Goal: Complete application form: Complete application form

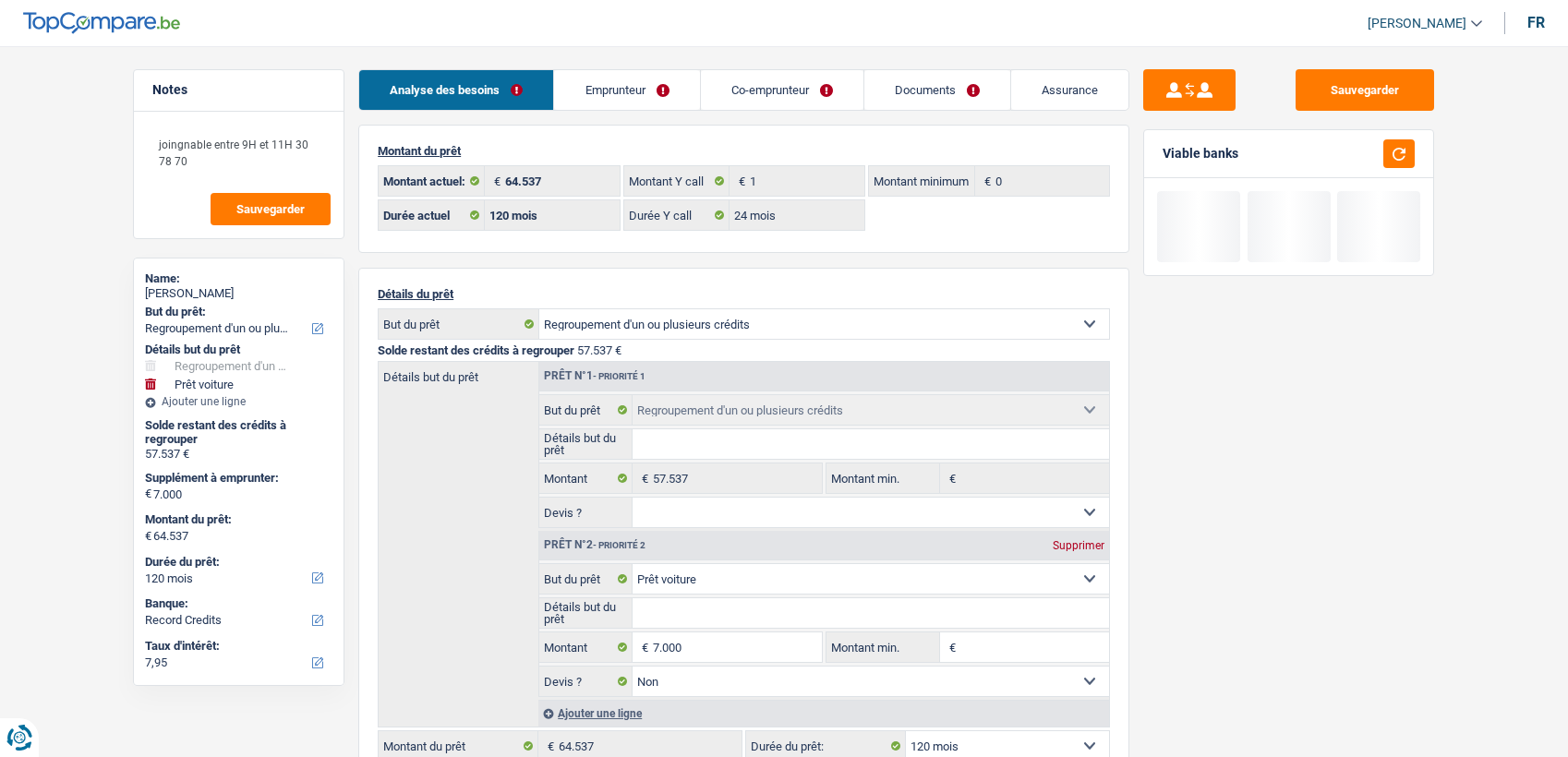
select select "refinancing"
select select "car"
select select "120"
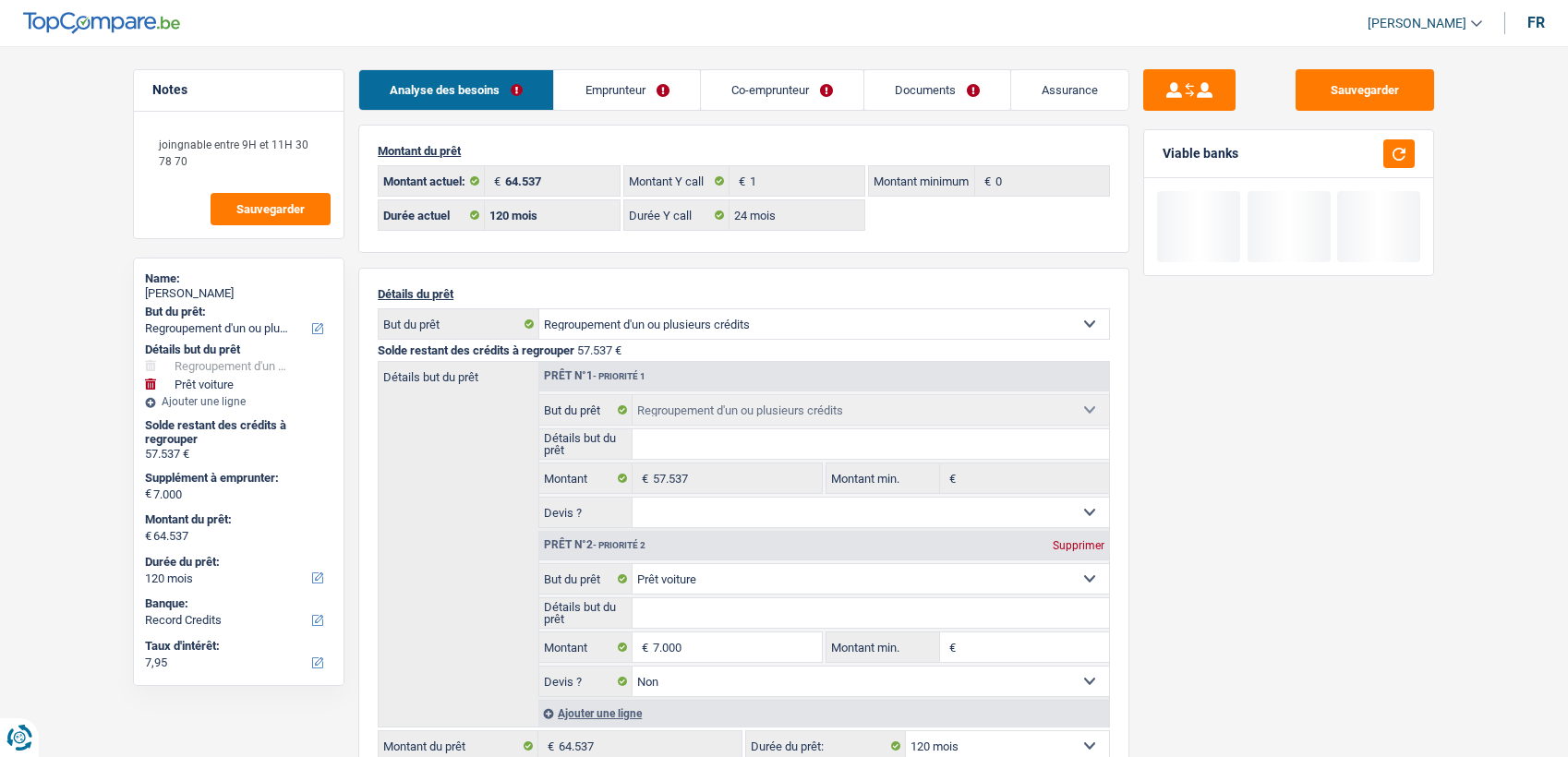
select select "24"
select select "refinancing"
select select "car"
select select "false"
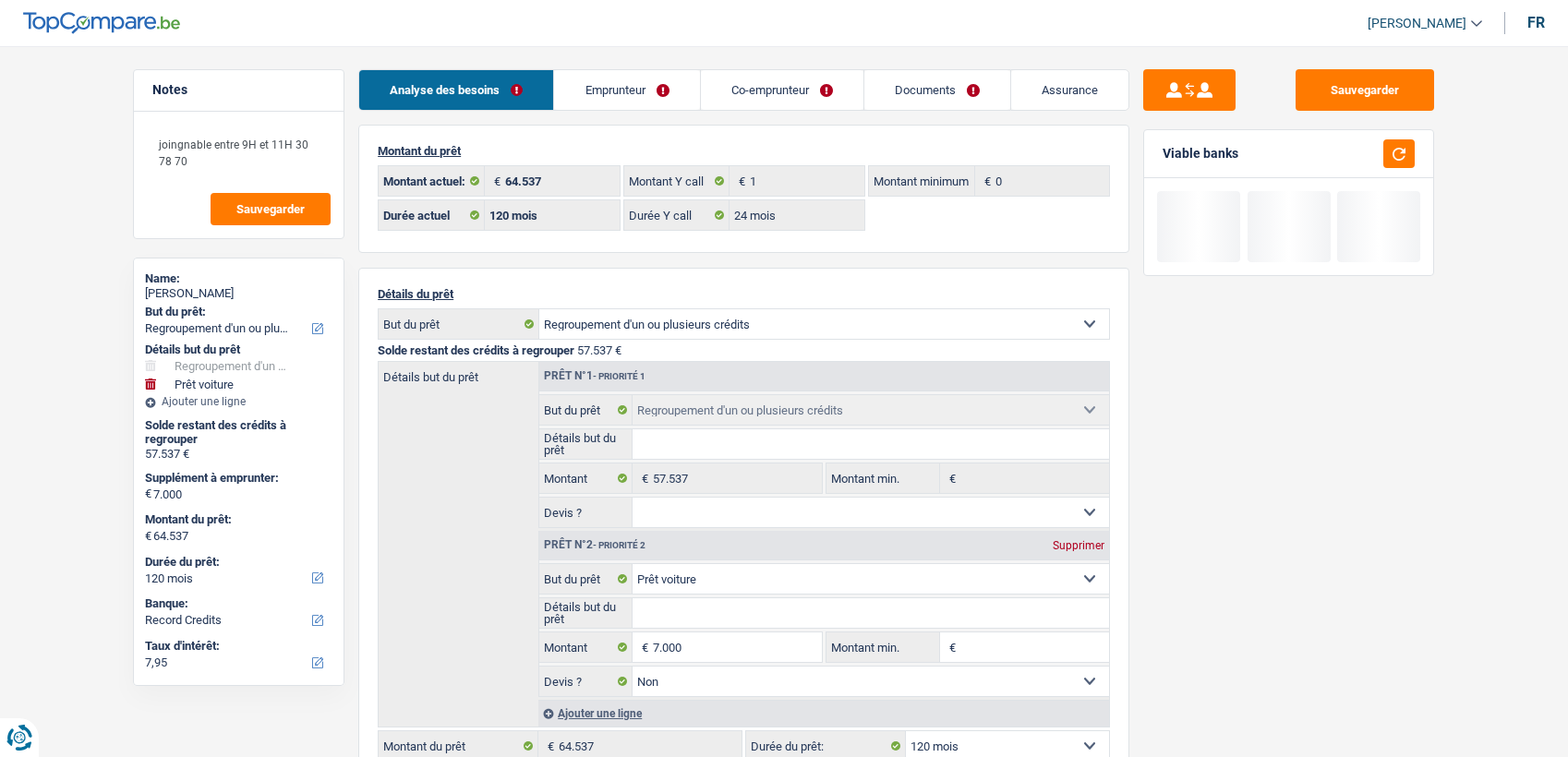
select select "120"
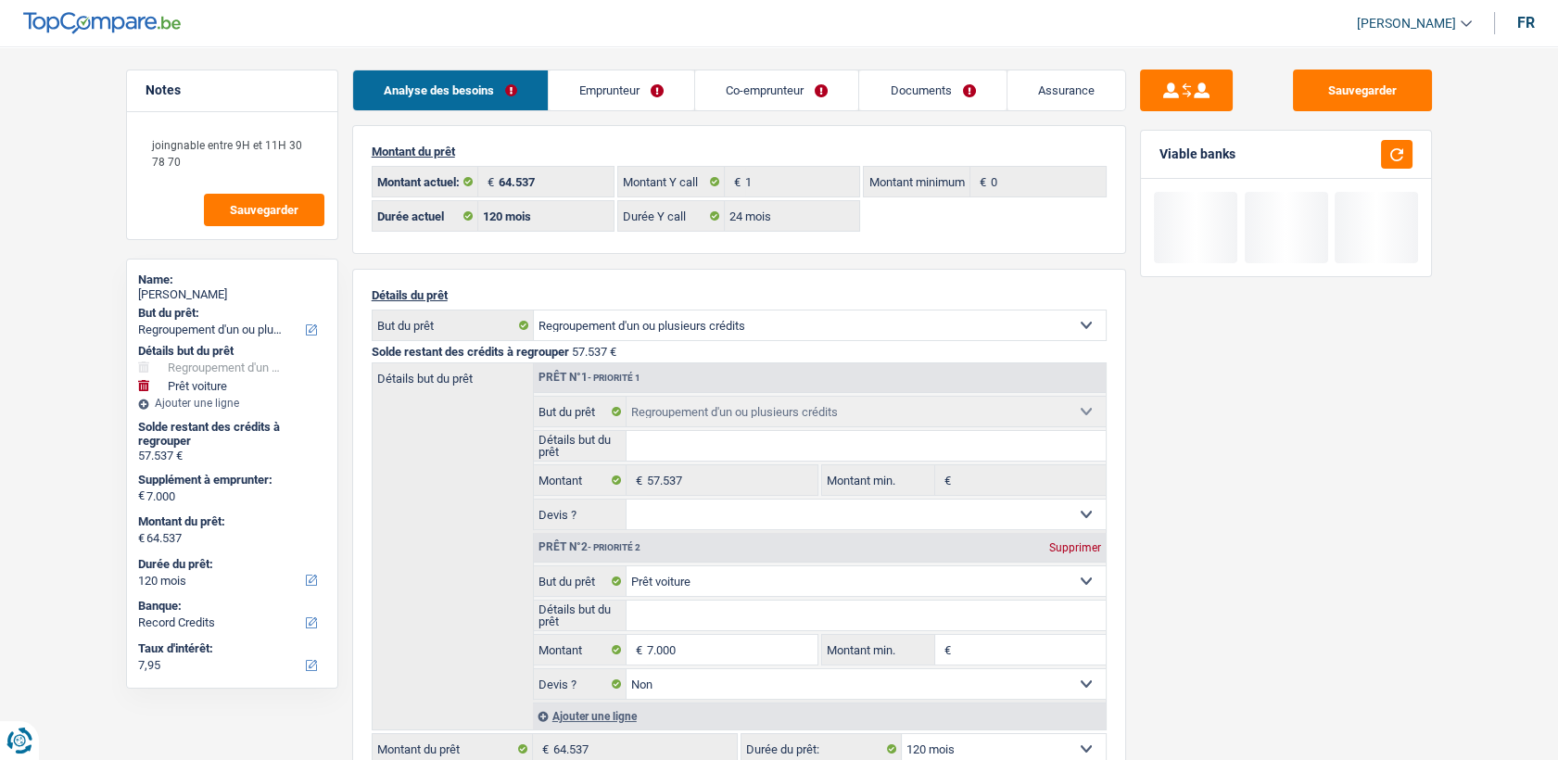
drag, startPoint x: 0, startPoint y: 0, endPoint x: 955, endPoint y: 98, distance: 960.5
click at [955, 98] on link "Documents" at bounding box center [932, 90] width 146 height 40
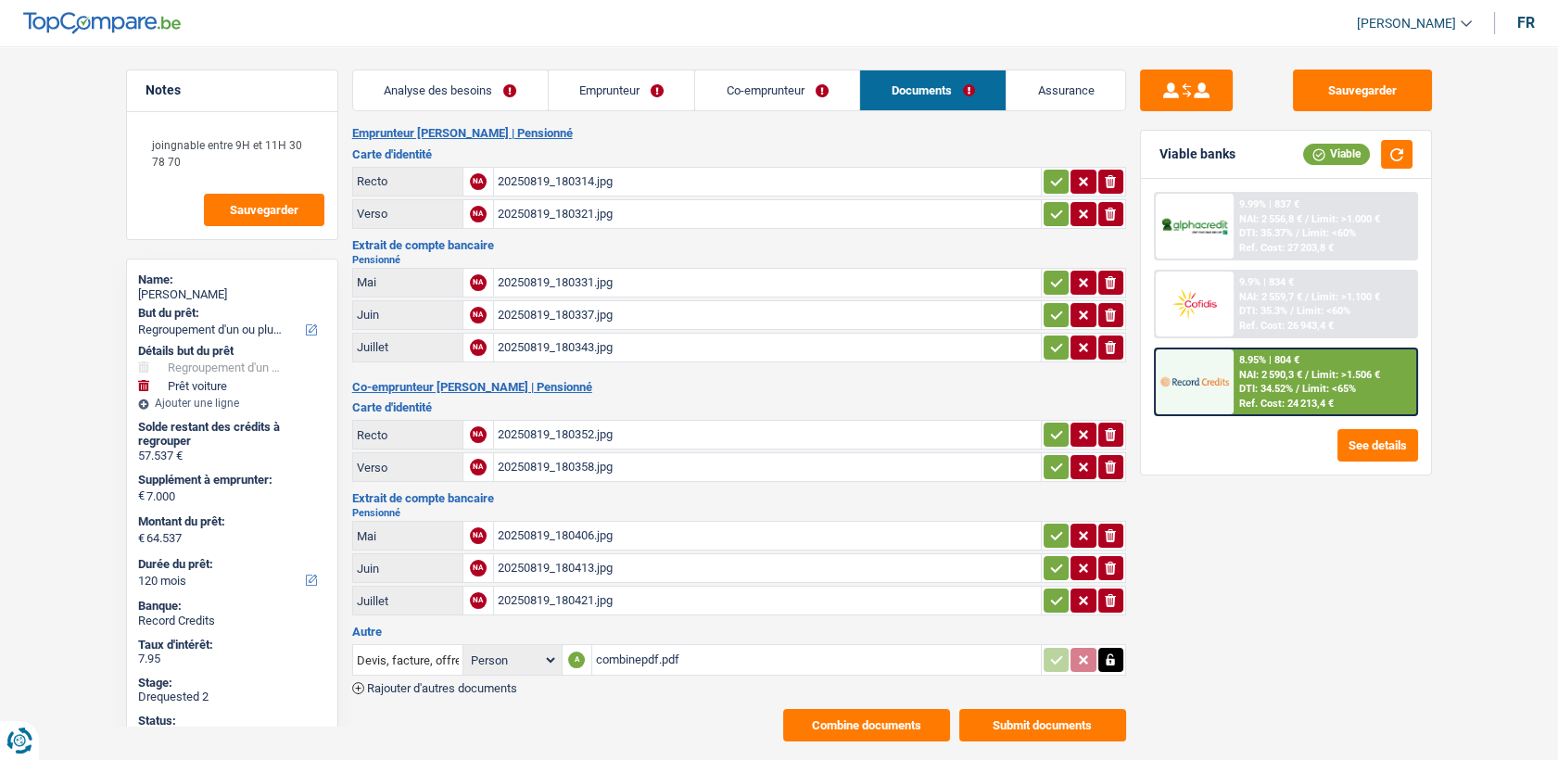
click at [843, 709] on button "Combine documents" at bounding box center [866, 725] width 167 height 32
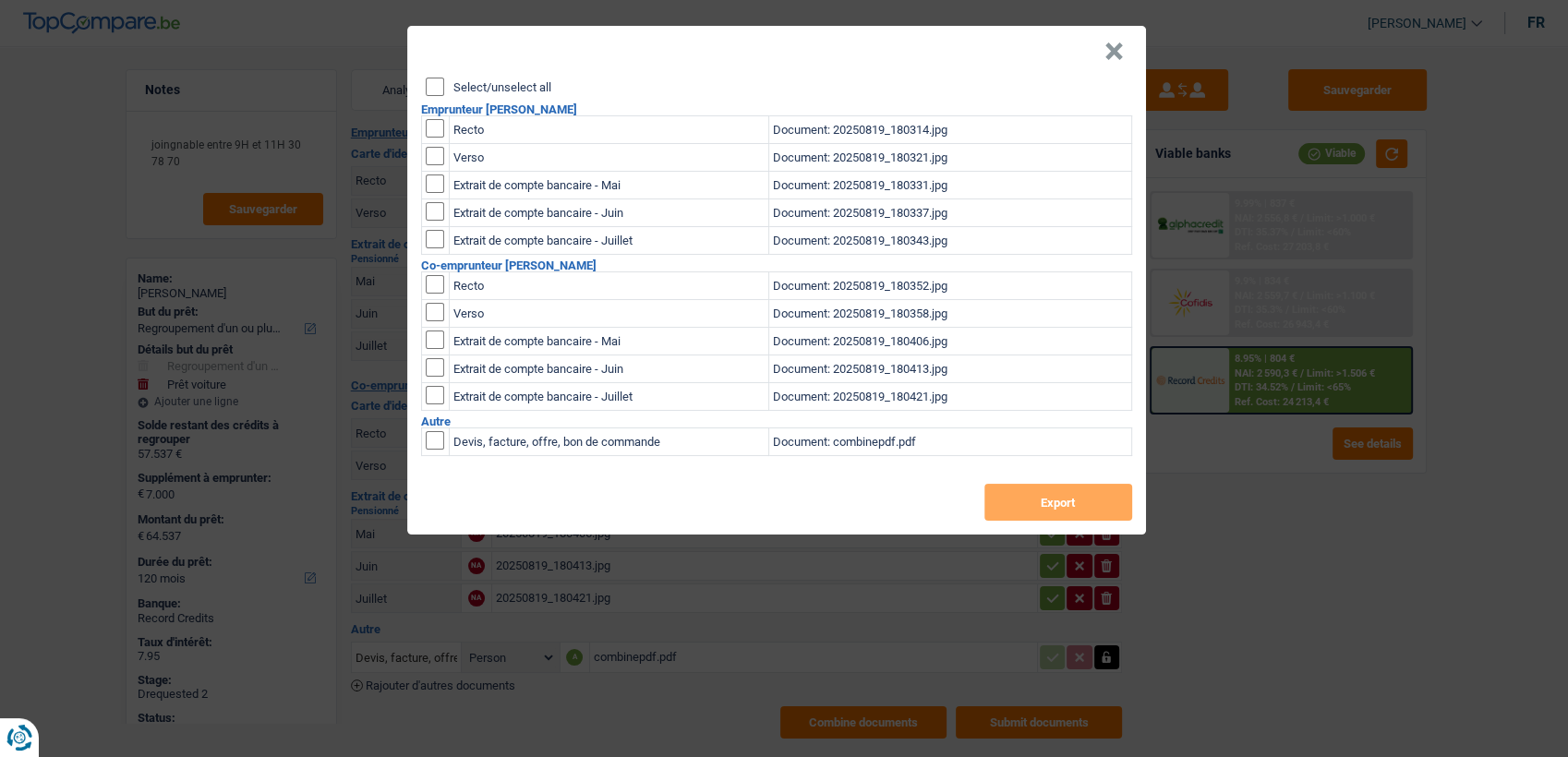
click at [436, 75] on header "×" at bounding box center [776, 52] width 738 height 52
click at [434, 82] on input "Select/unselect all" at bounding box center [434, 87] width 19 height 19
checkbox input "true"
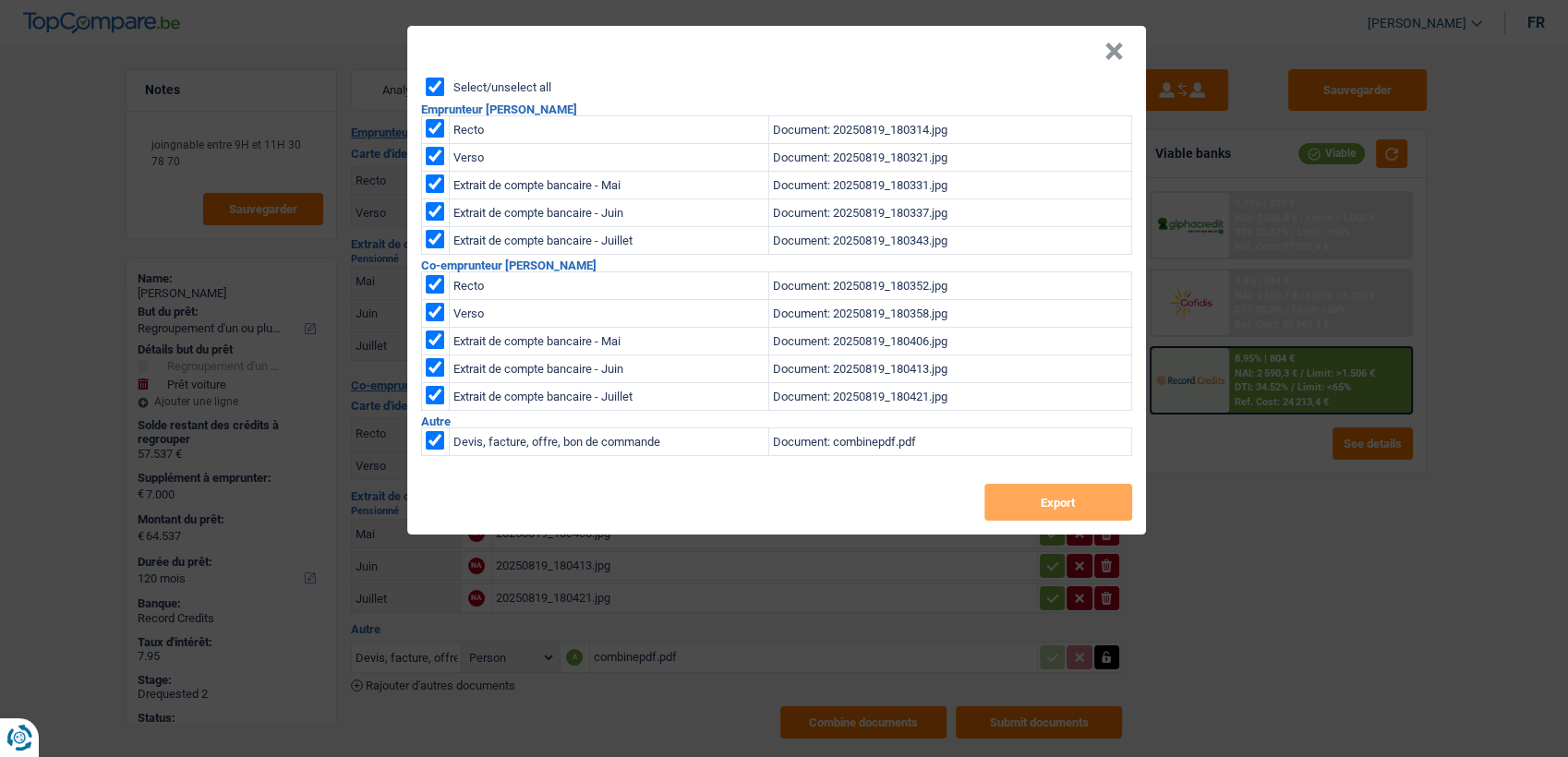
checkbox input "true"
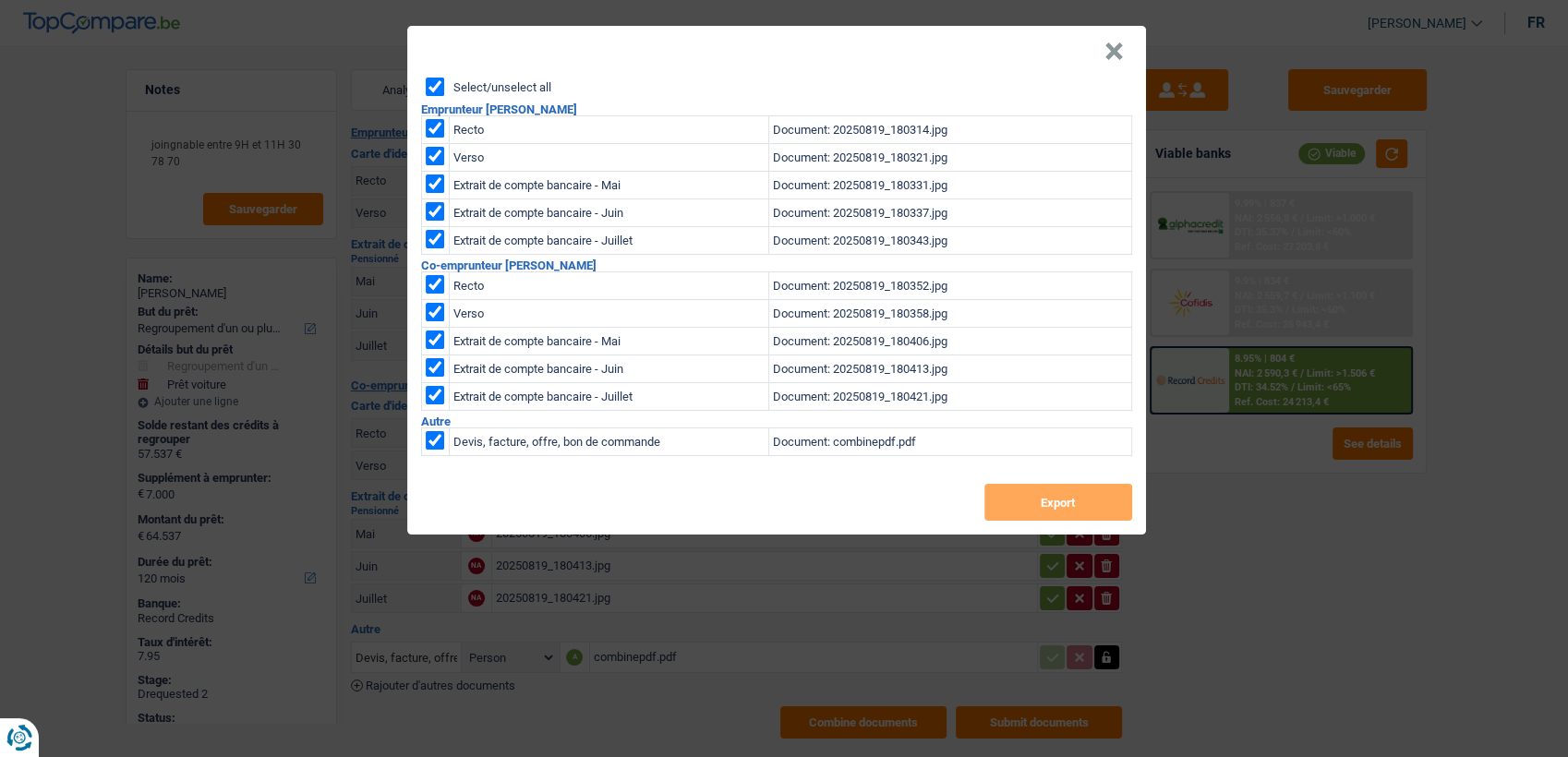
checkbox input "true"
click at [1038, 497] on button "Export" at bounding box center [1058, 502] width 147 height 37
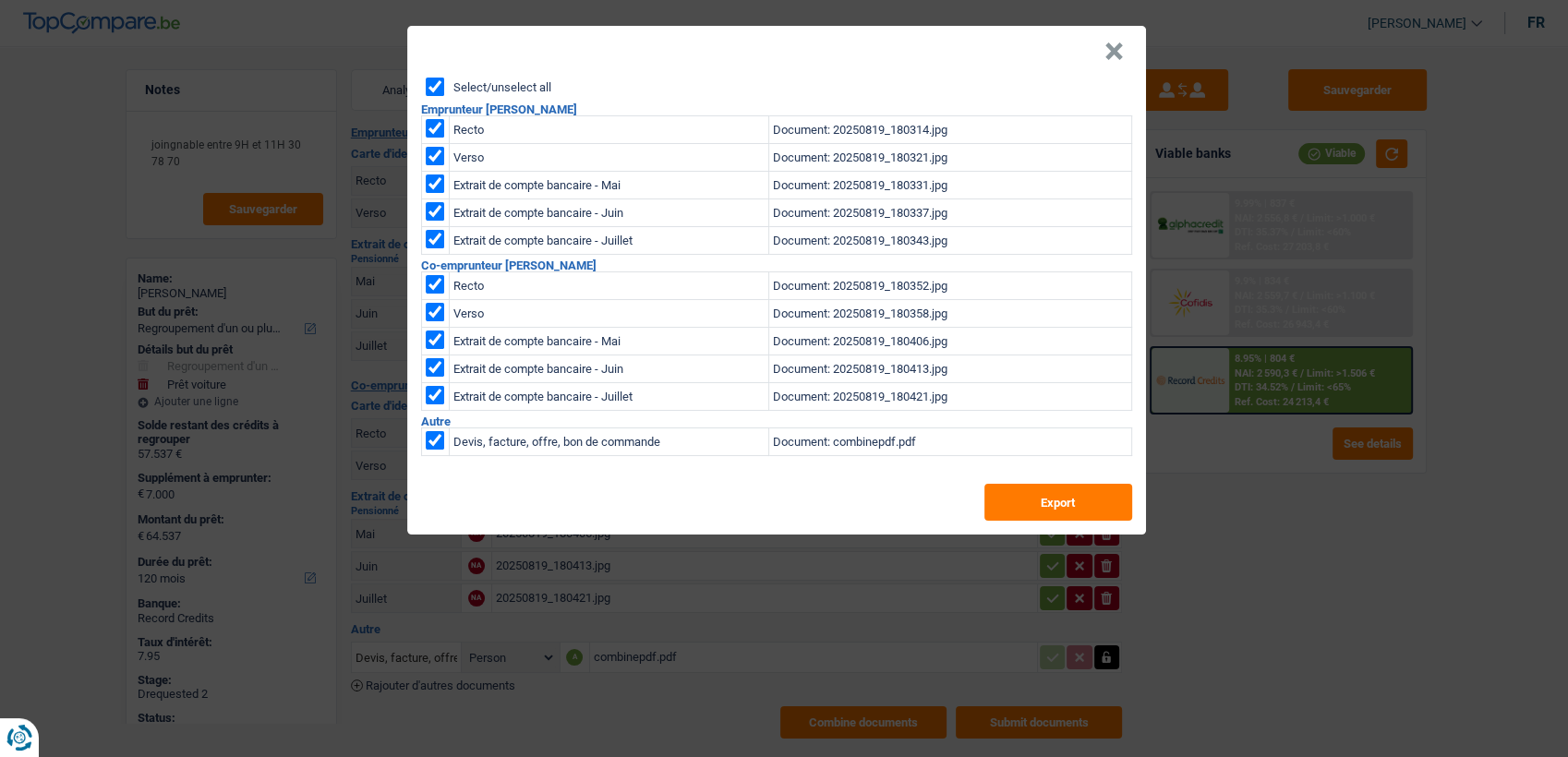
click at [1108, 46] on button "×" at bounding box center [1113, 52] width 19 height 19
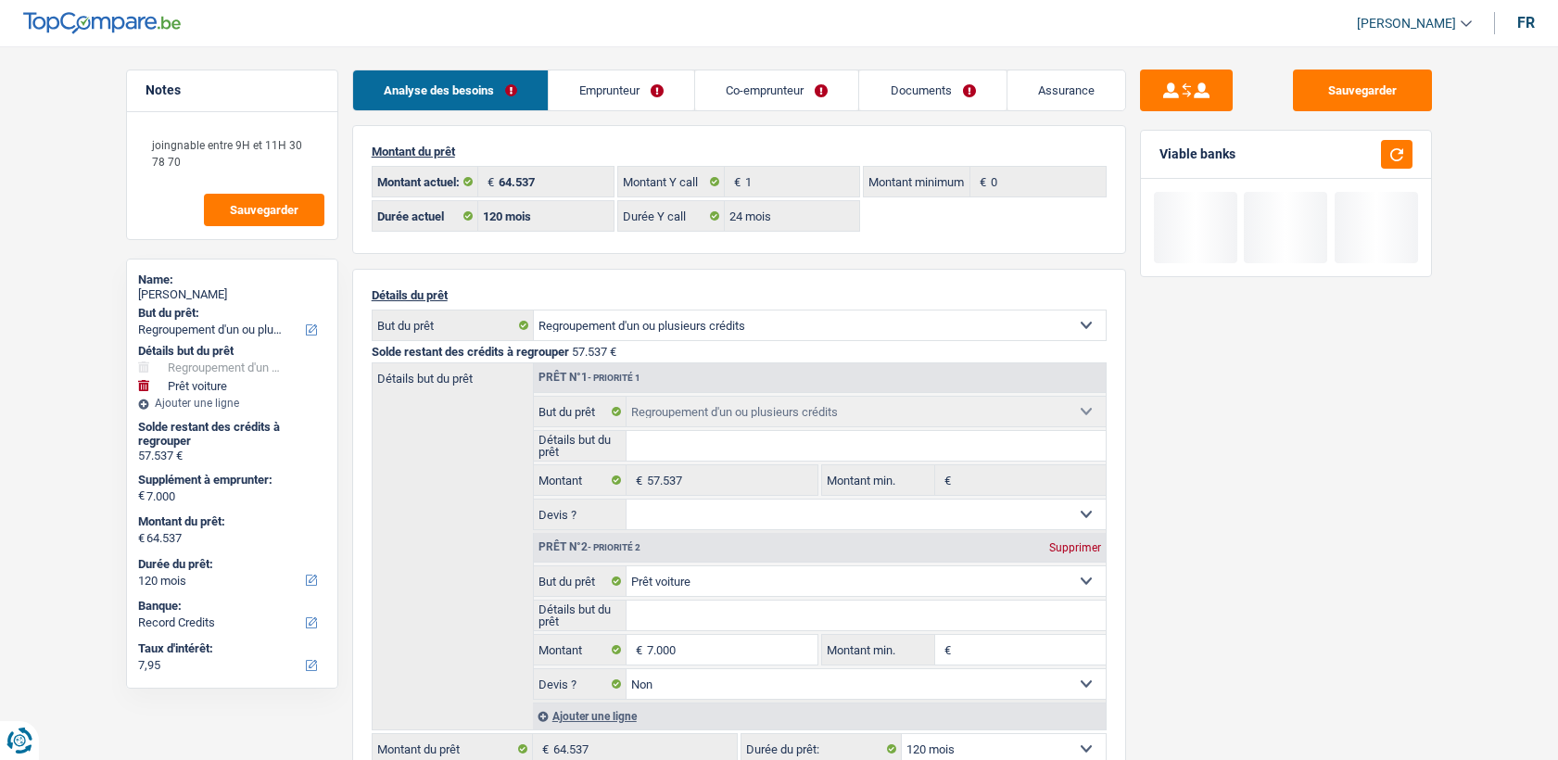
select select "refinancing"
select select "car"
select select "120"
select select "record credits"
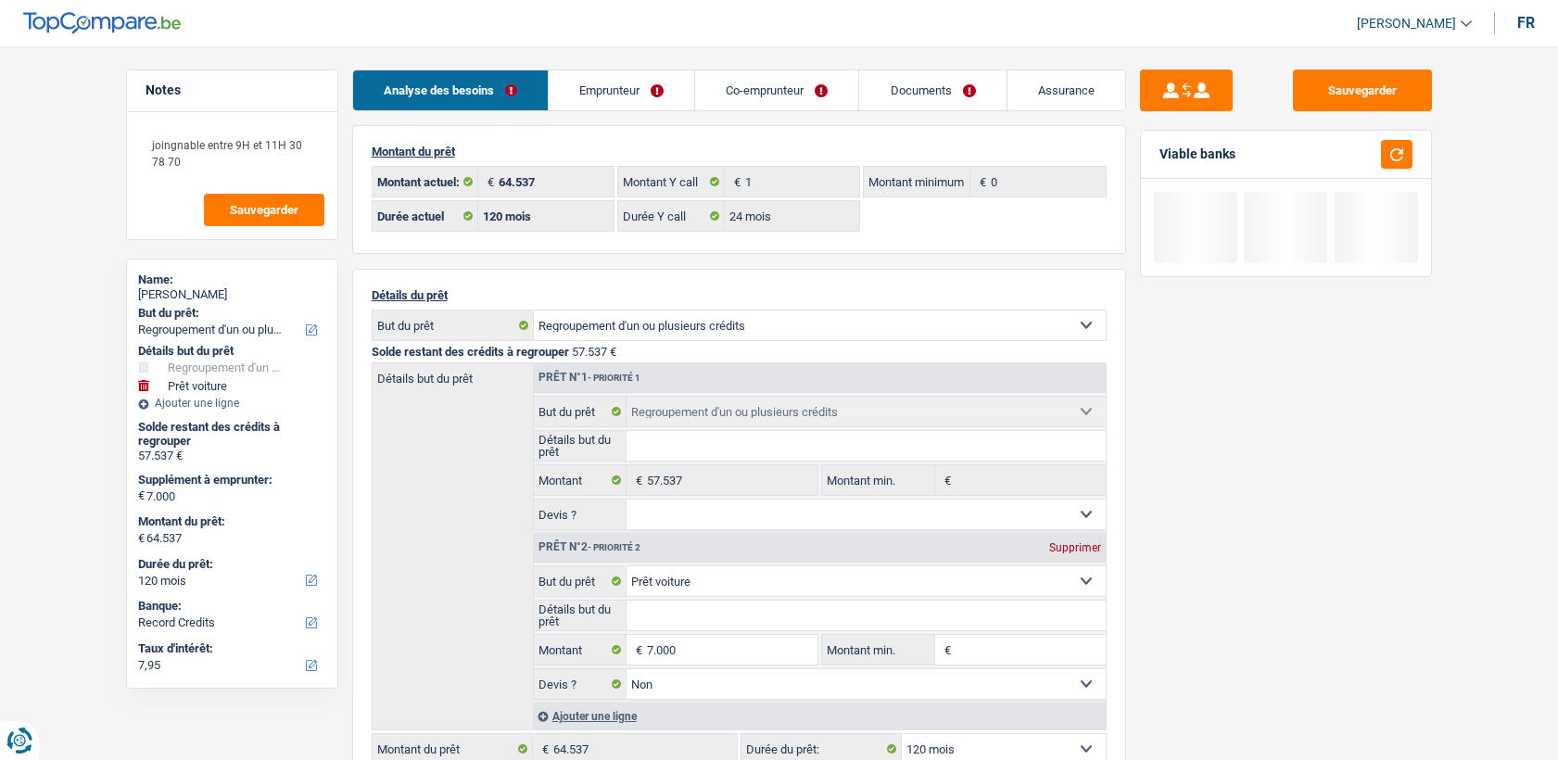
select select "120"
select select "24"
select select "refinancing"
select select "car"
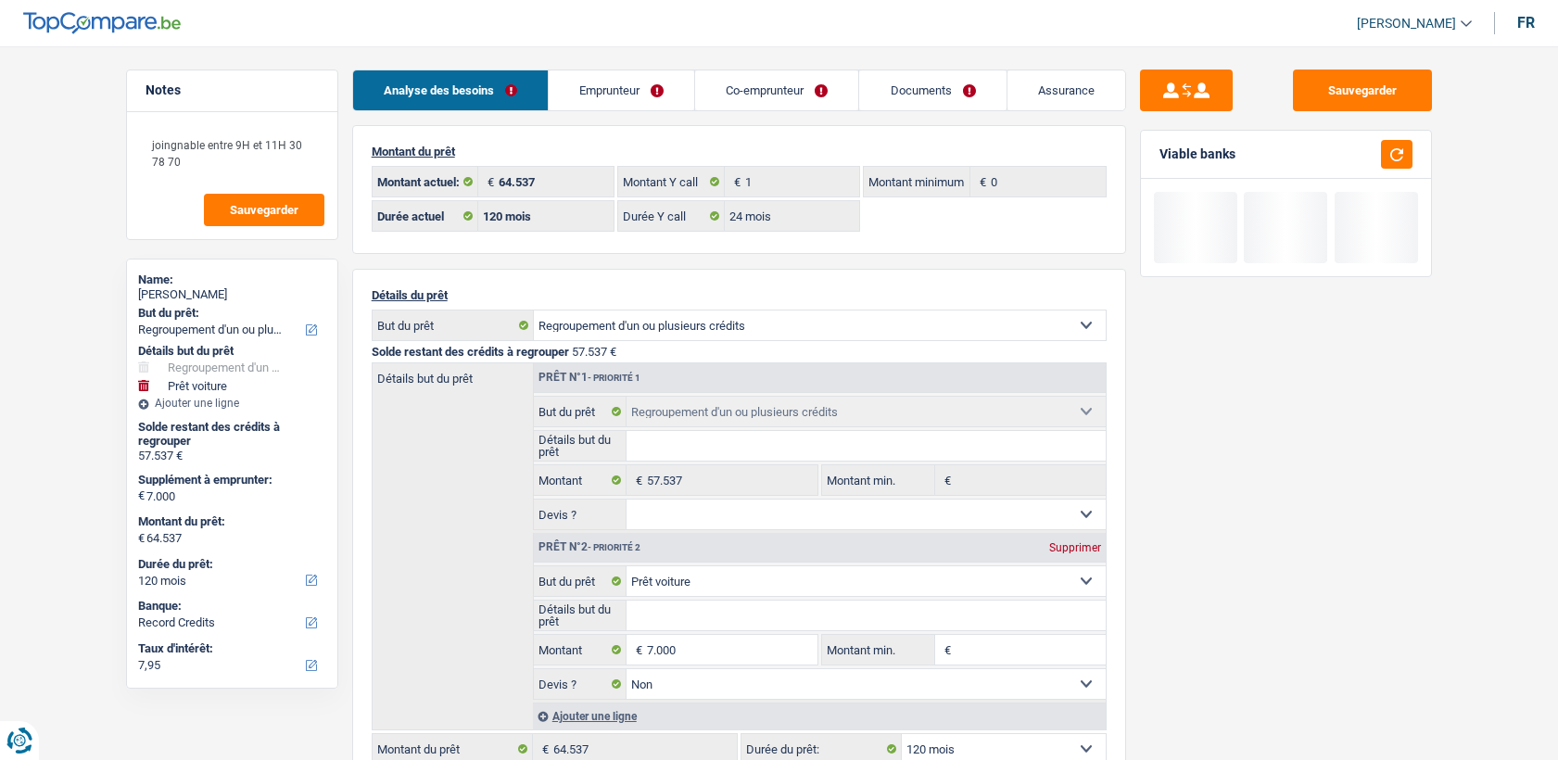
select select "false"
select select "120"
select select "ownerWithMortgage"
select select "BE"
select select "personalLoan"
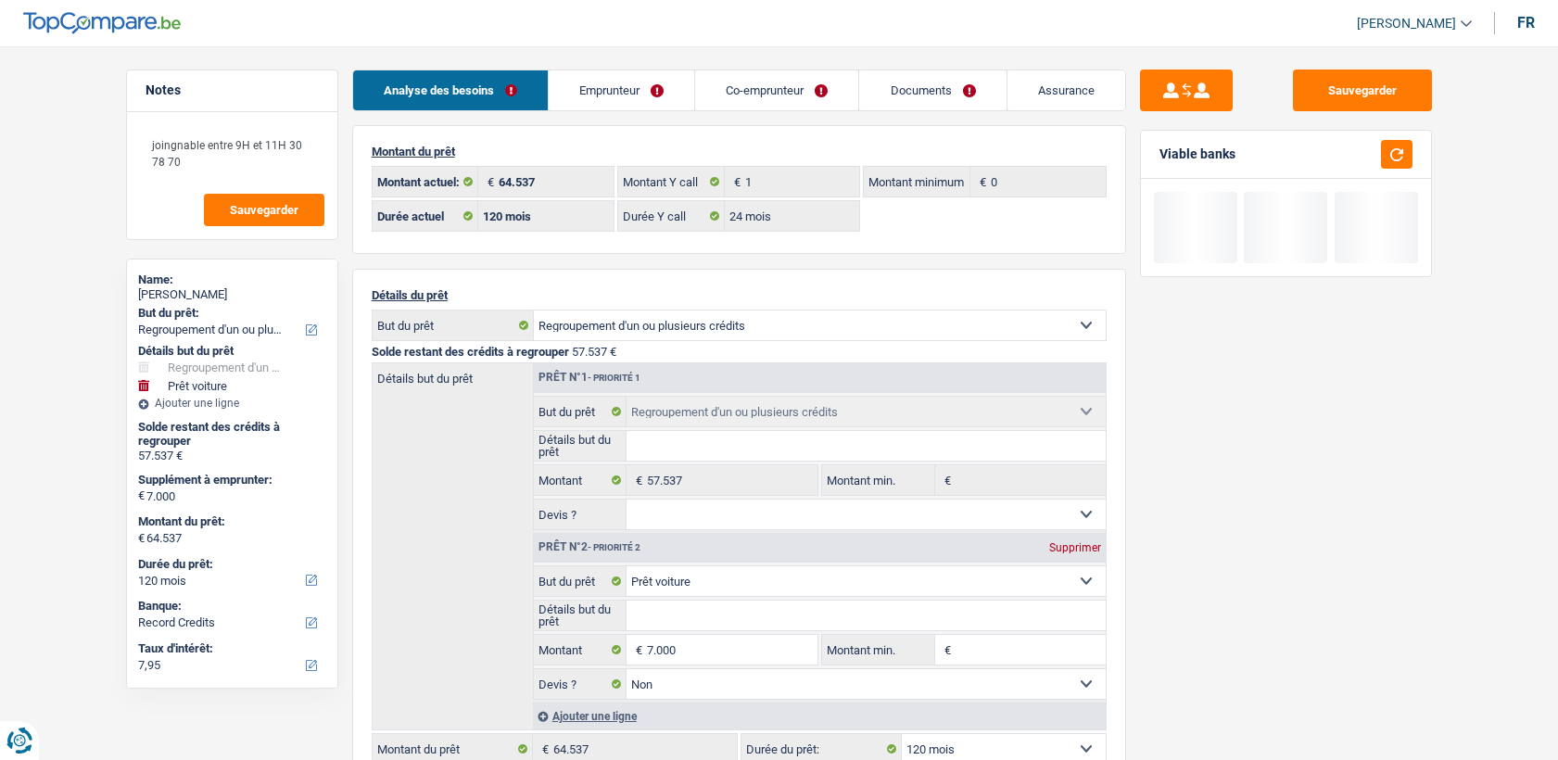
select select "medicalFees"
select select "48"
select select "cardOrCredit"
select select "mortgage"
select select "300"
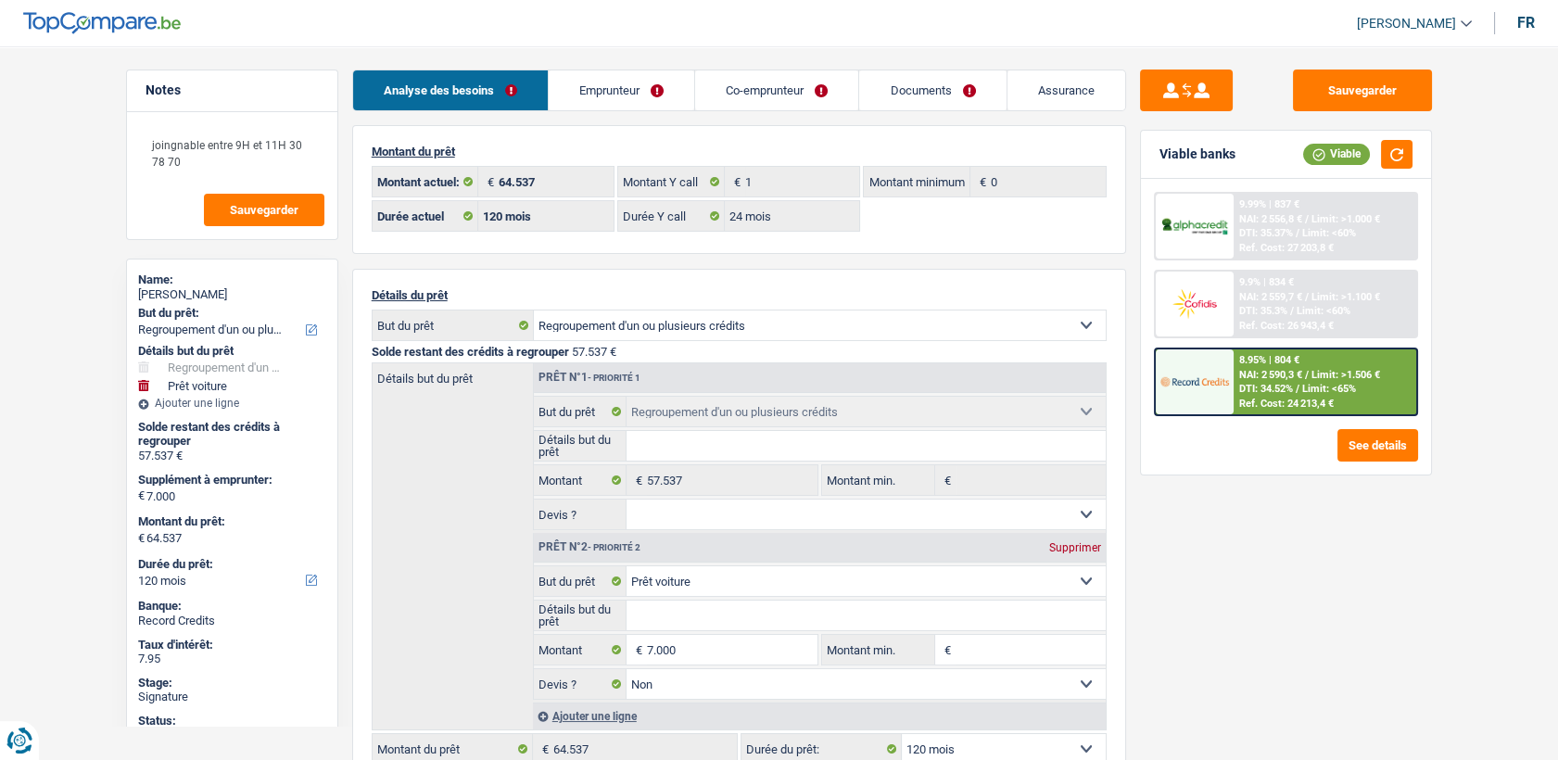
drag, startPoint x: 605, startPoint y: 62, endPoint x: 612, endPoint y: 100, distance: 38.5
click at [605, 62] on main "Notes joingnable entre 9H et 11H 30 78 70 Sauvegarder Name: Jacqueline Delchamb…" at bounding box center [779, 678] width 1558 height 1301
click at [612, 106] on link "Emprunteur" at bounding box center [621, 90] width 145 height 40
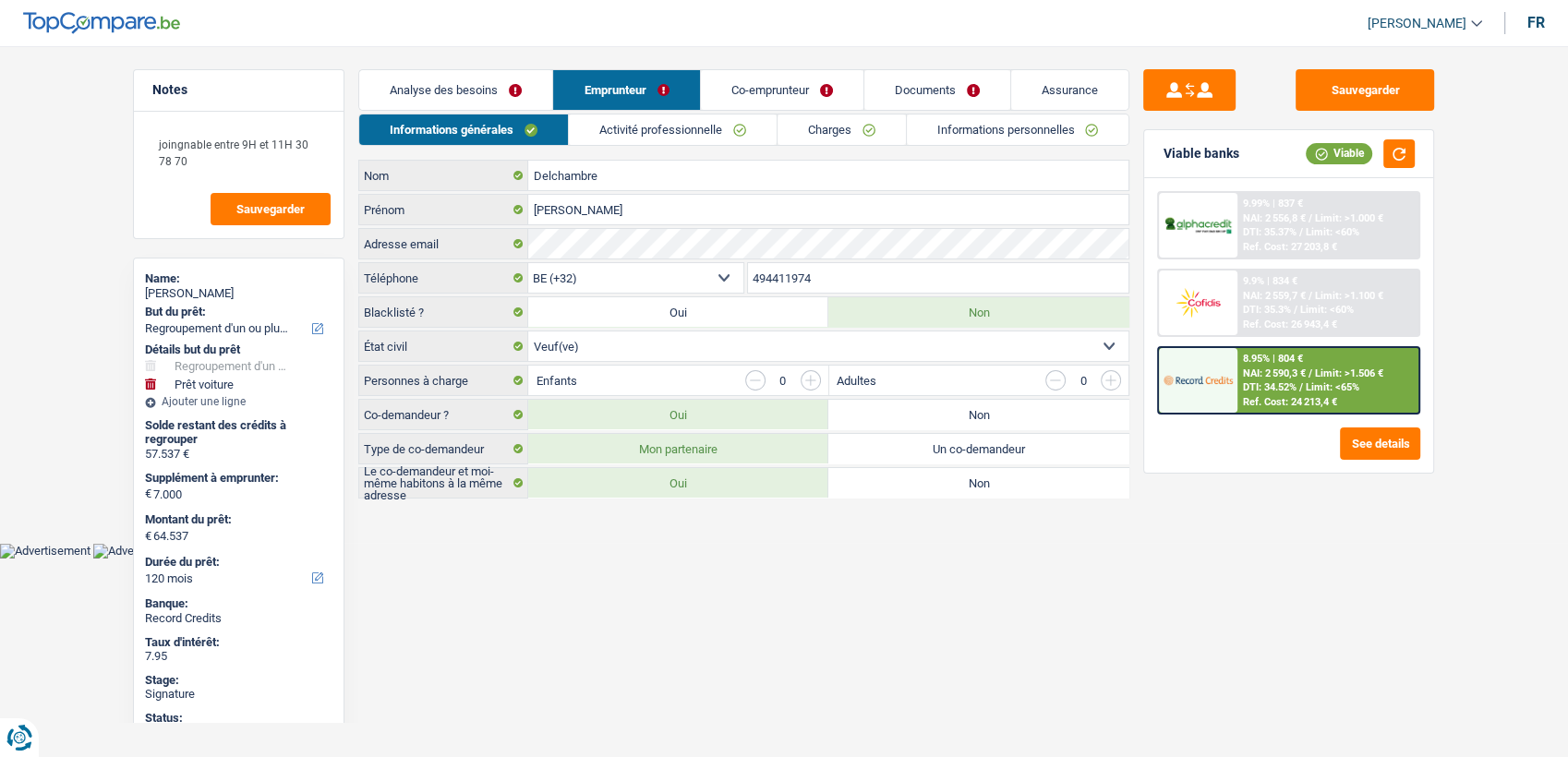
click at [628, 140] on link "Activité professionnelle" at bounding box center [672, 129] width 208 height 31
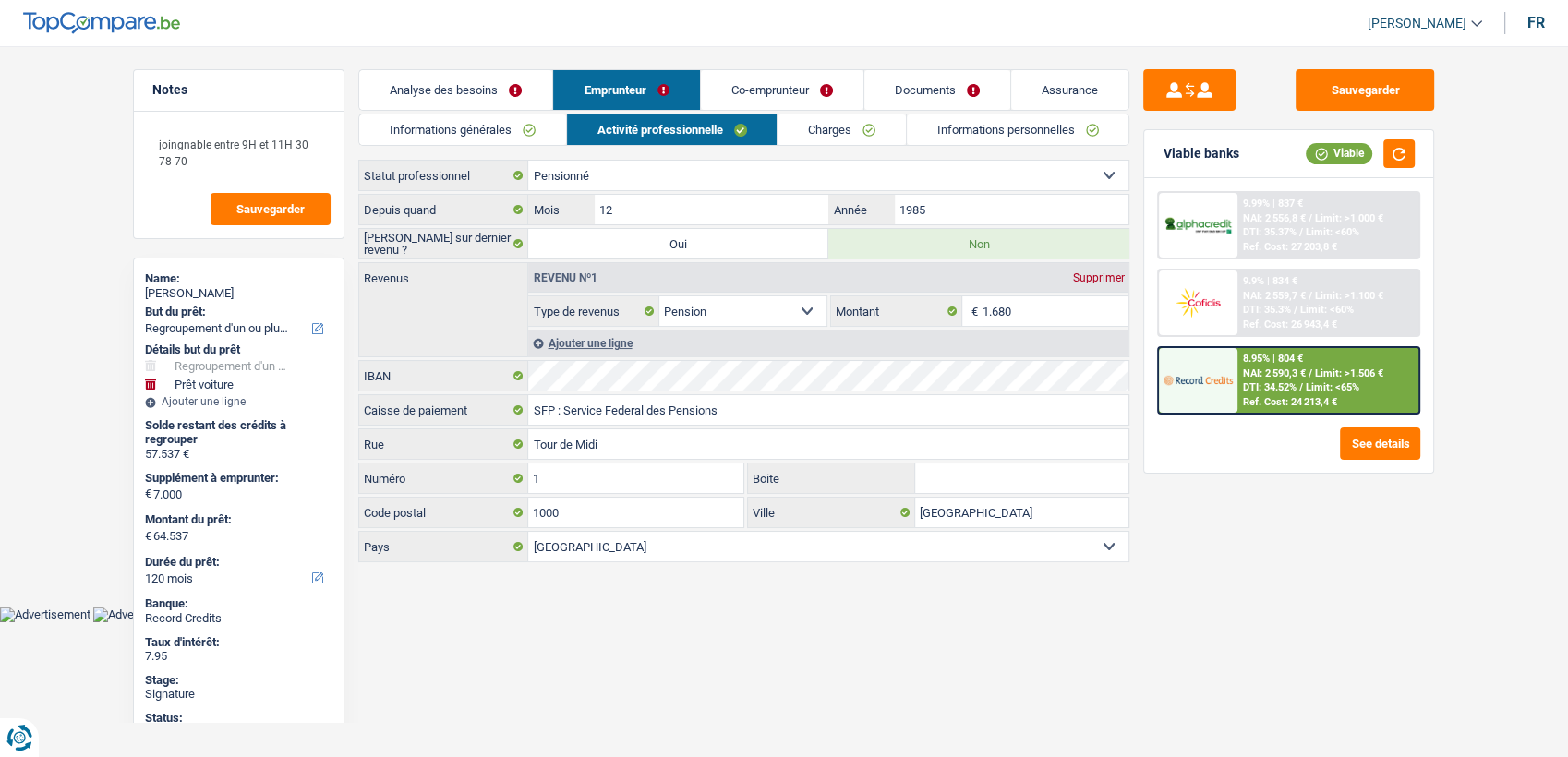
click at [807, 137] on link "Charges" at bounding box center [841, 129] width 129 height 31
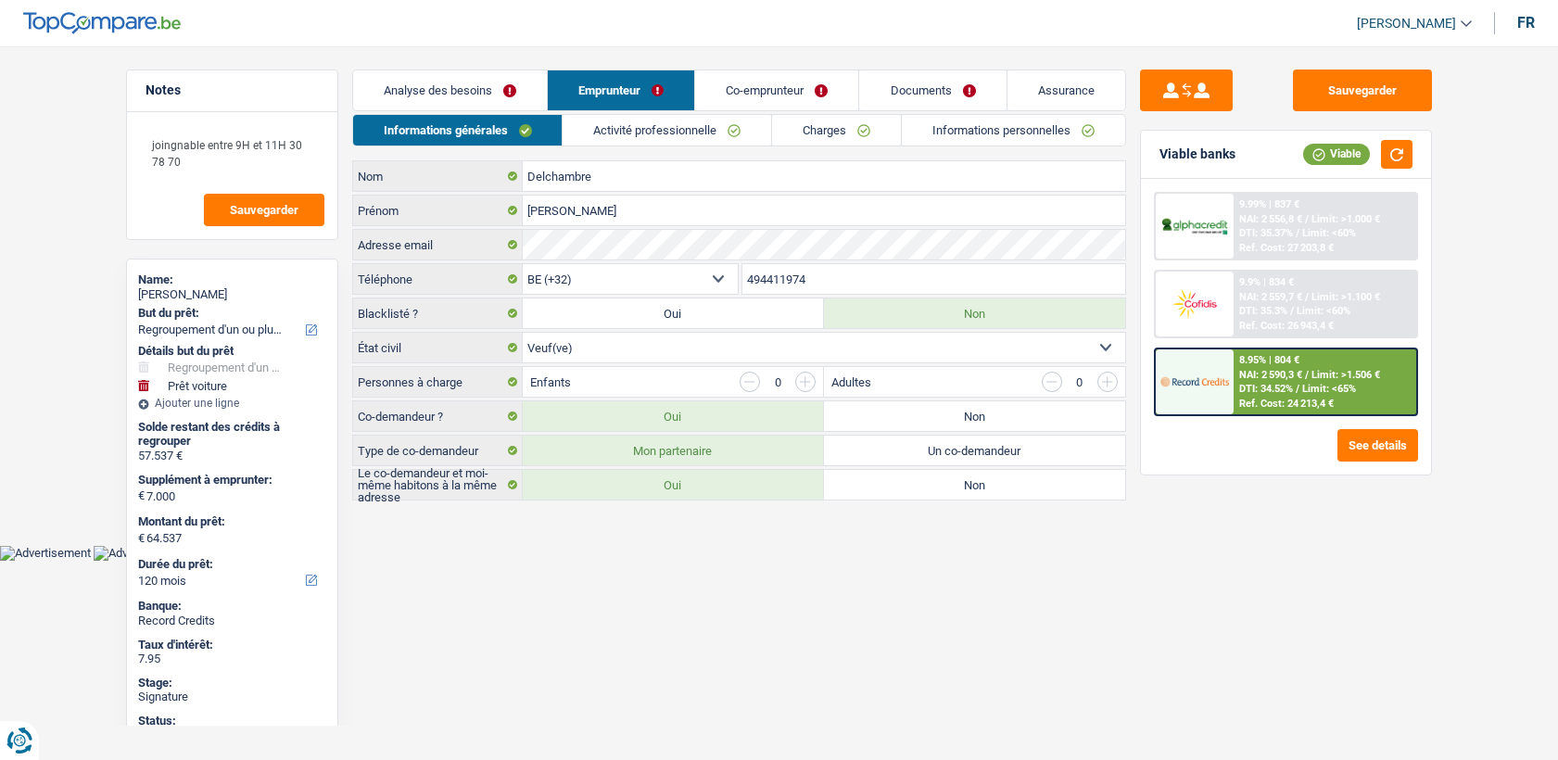
select select "refinancing"
select select "car"
select select "120"
select select "32"
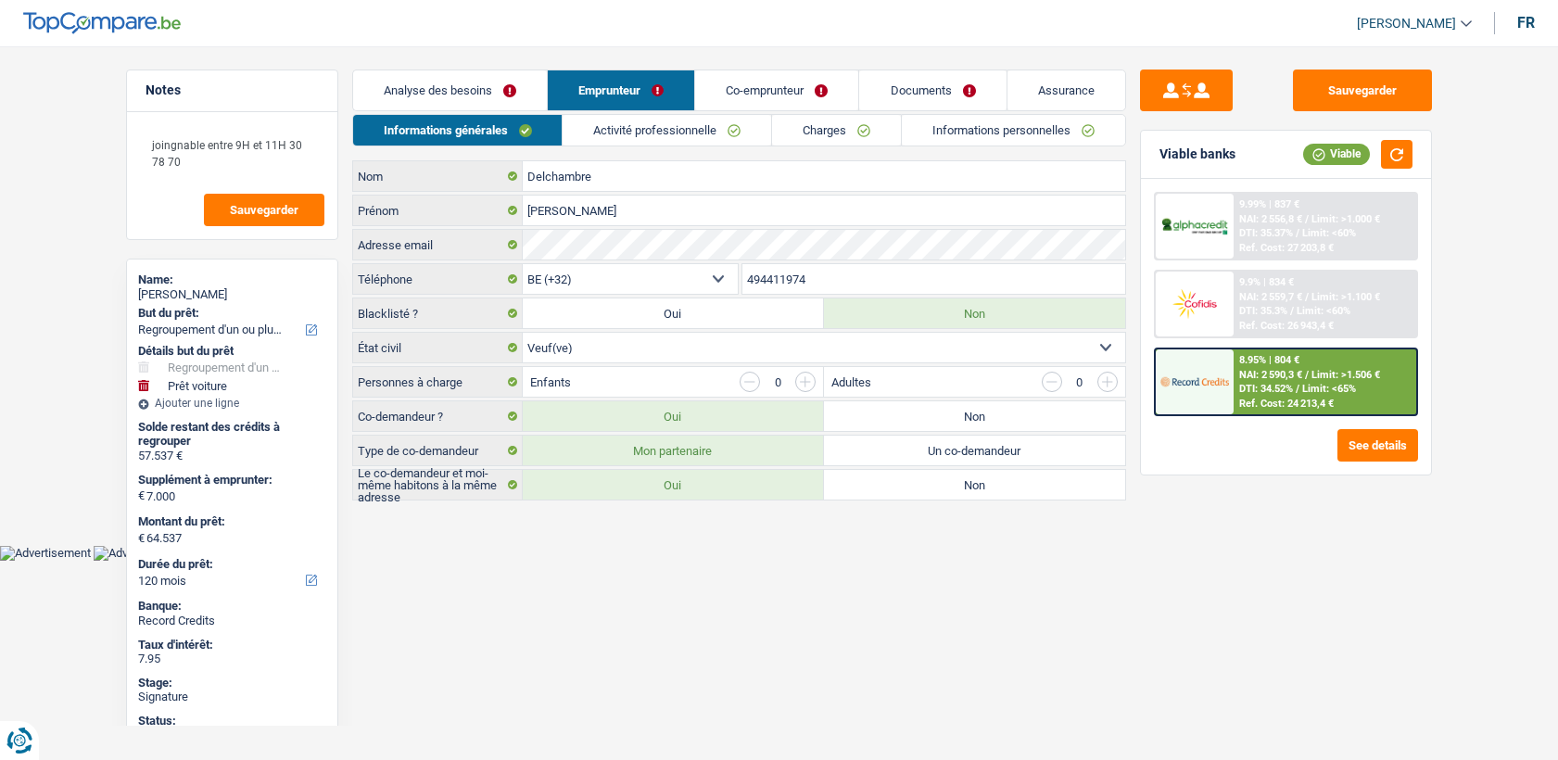
select select "widowed"
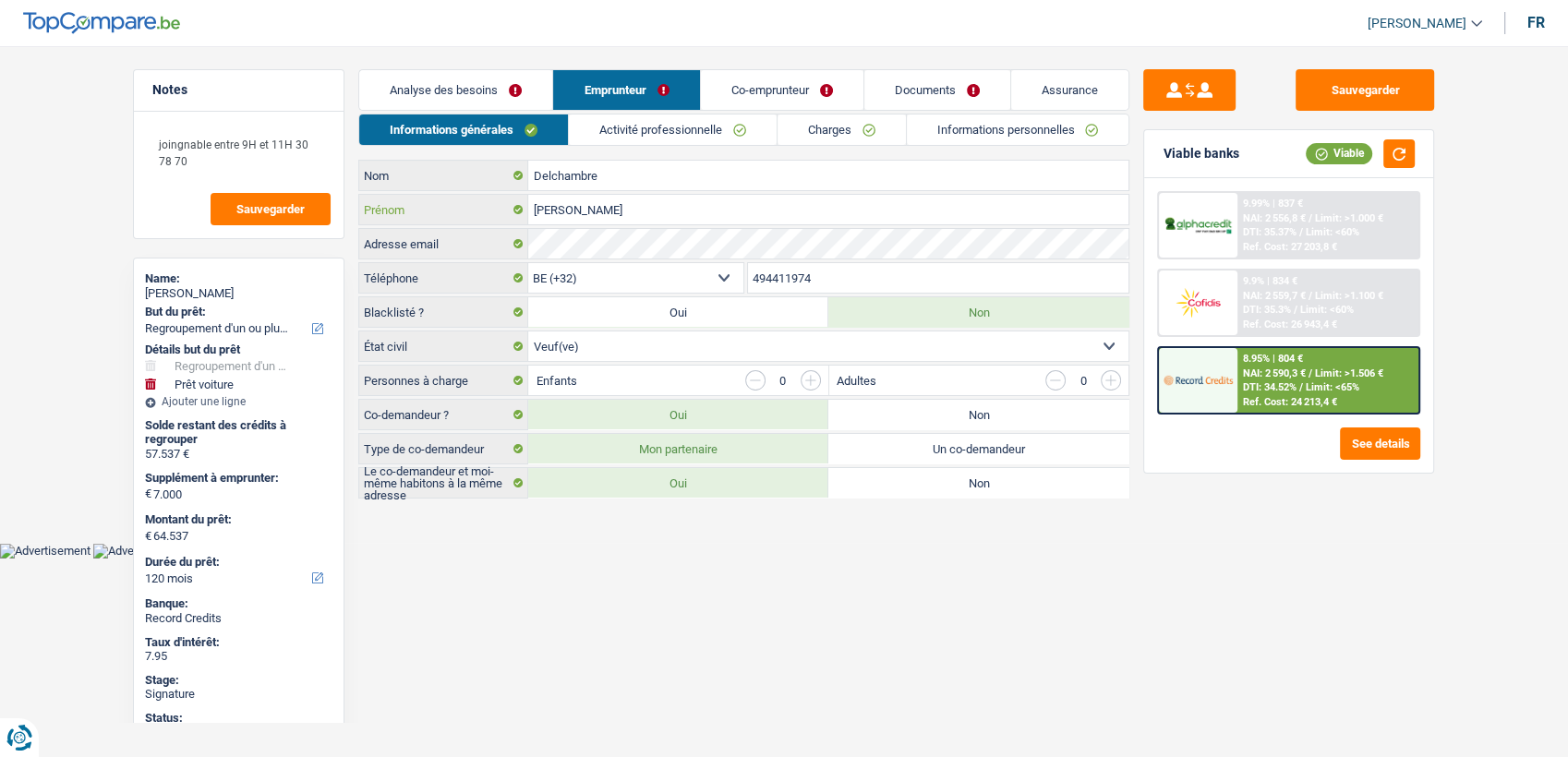
click at [622, 223] on input "[PERSON_NAME]" at bounding box center [828, 210] width 600 height 30
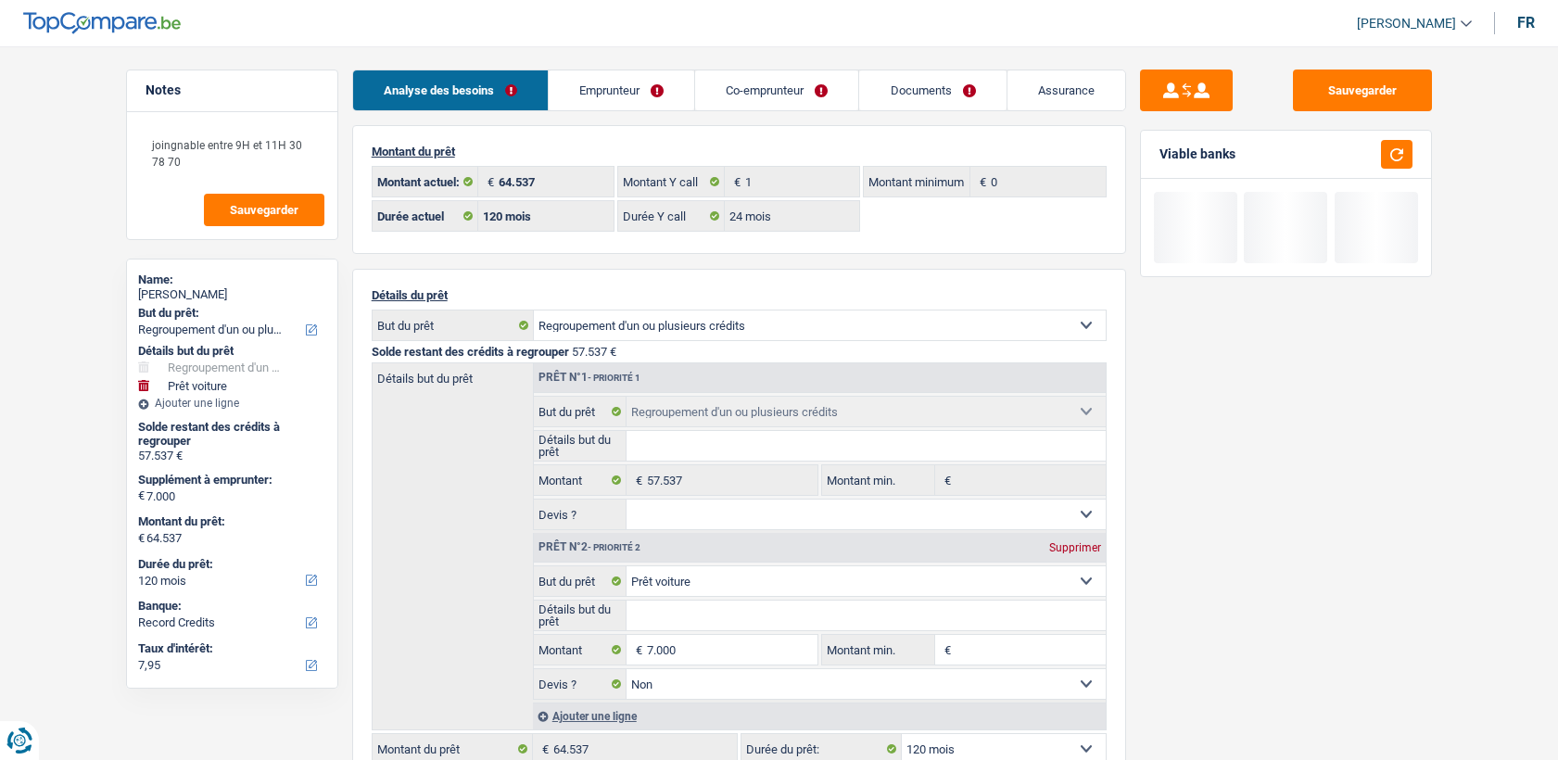
select select "refinancing"
select select "car"
select select "120"
select select "record credits"
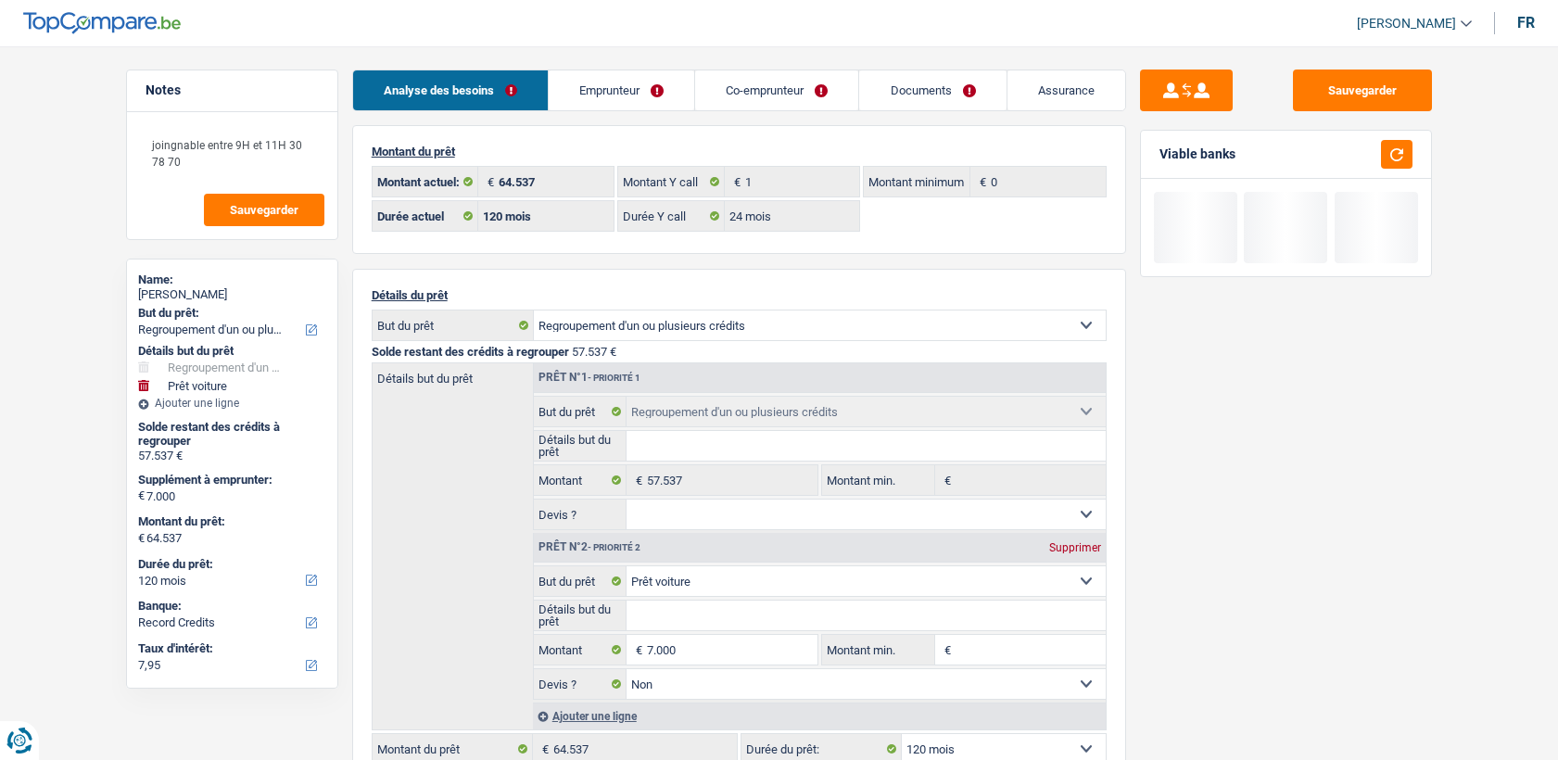
select select "120"
select select "24"
select select "refinancing"
select select "car"
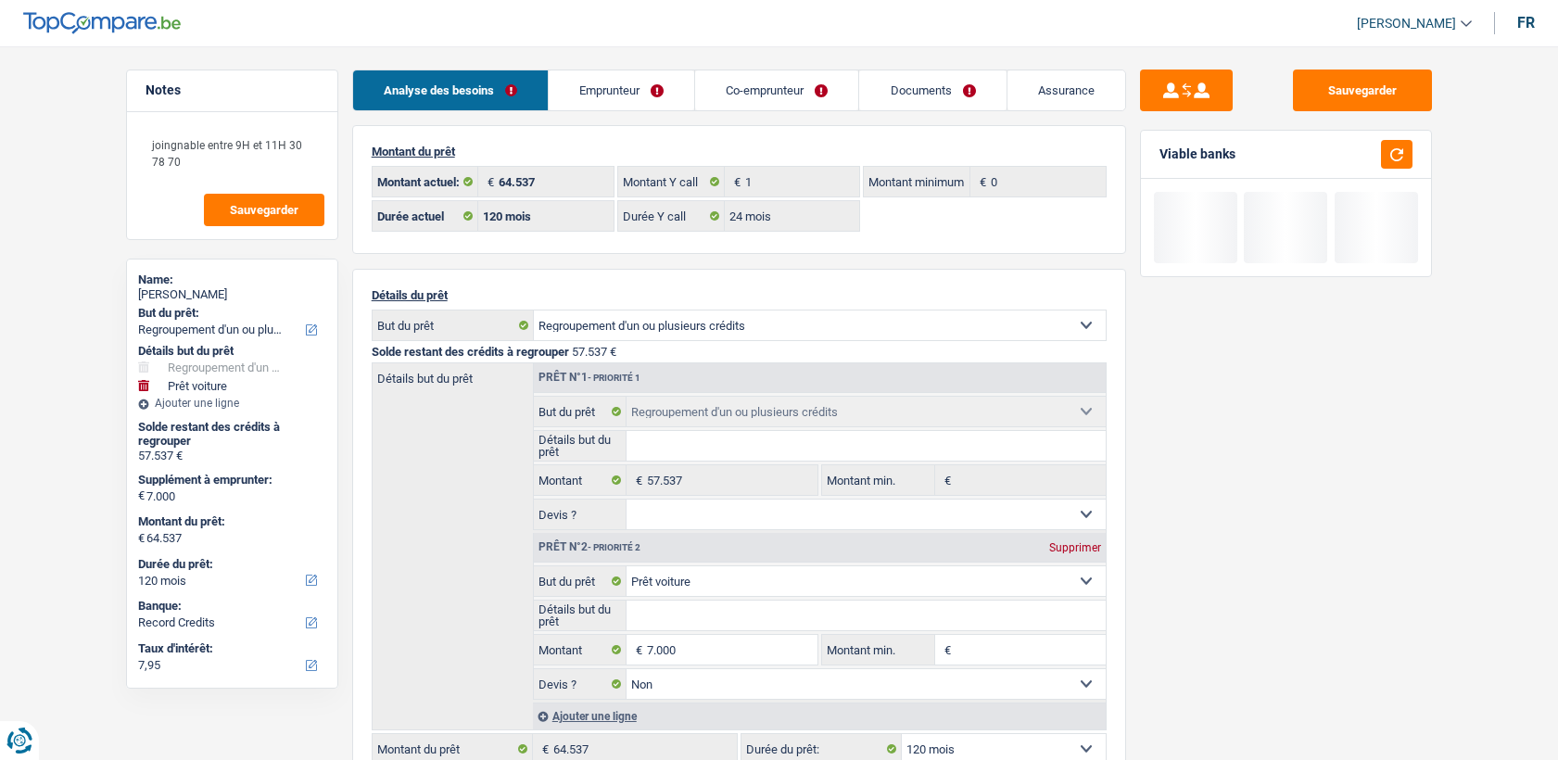
select select "false"
select select "120"
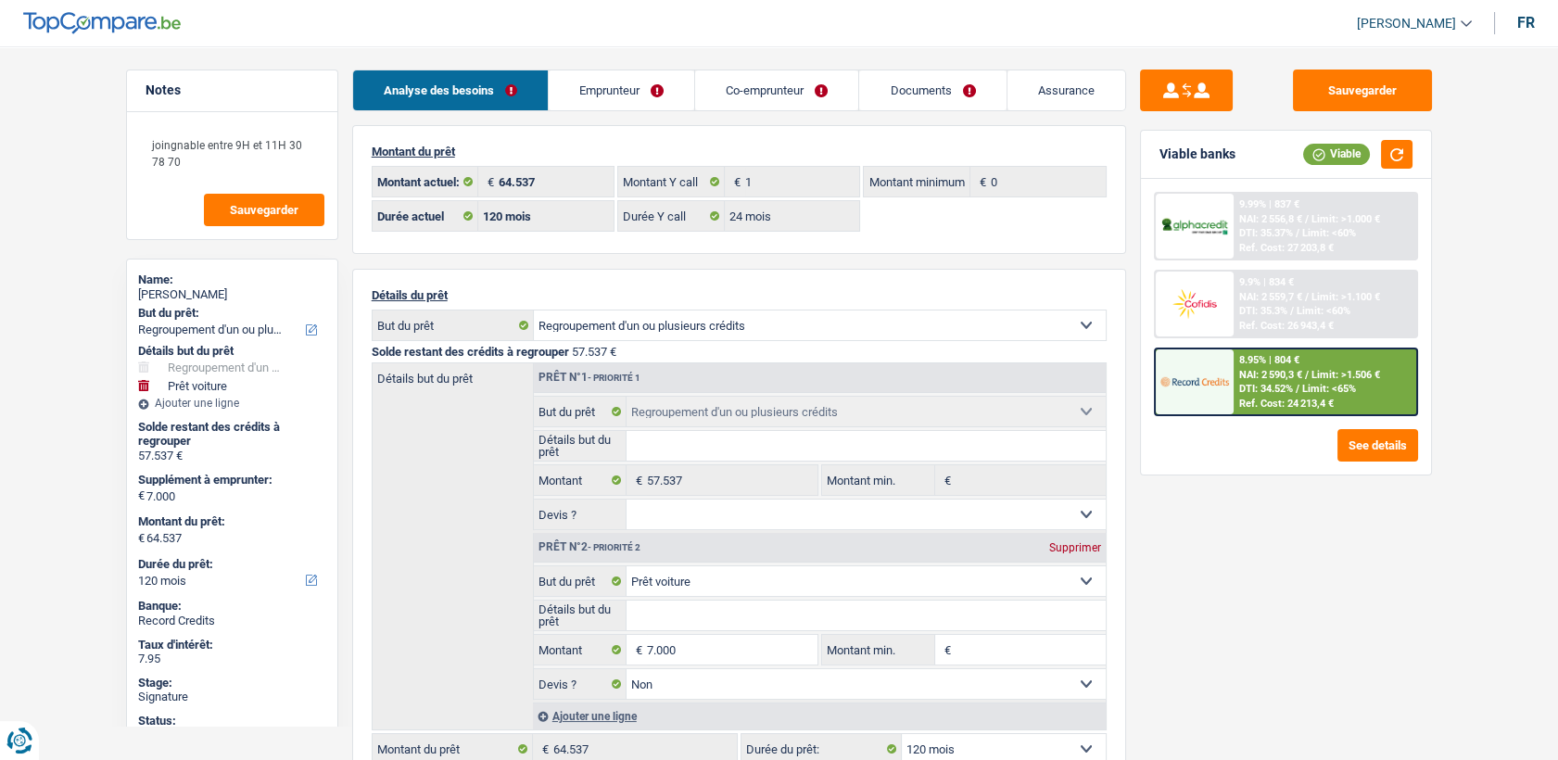
click at [885, 95] on link "Documents" at bounding box center [932, 90] width 146 height 40
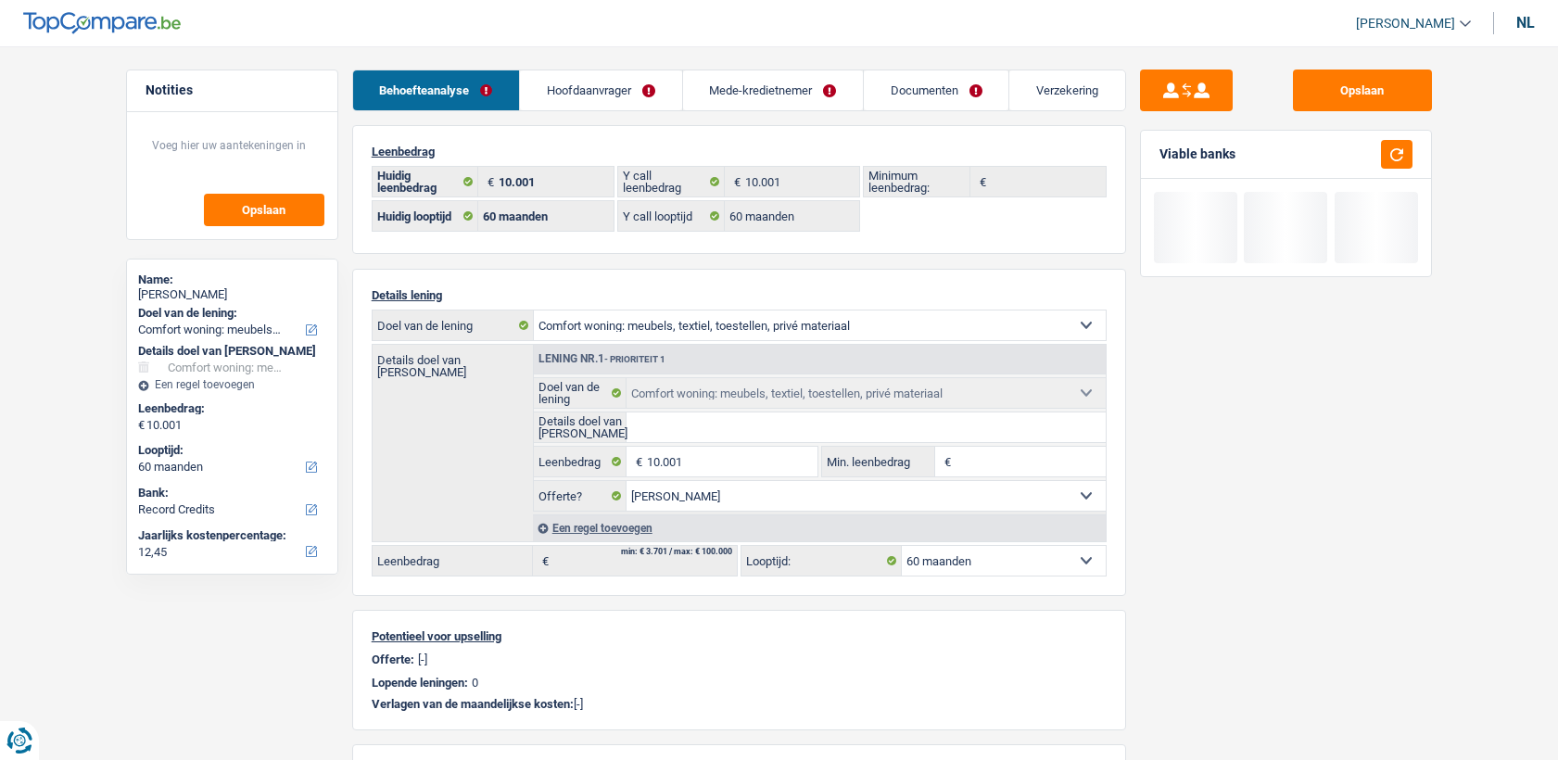
select select "household"
select select "60"
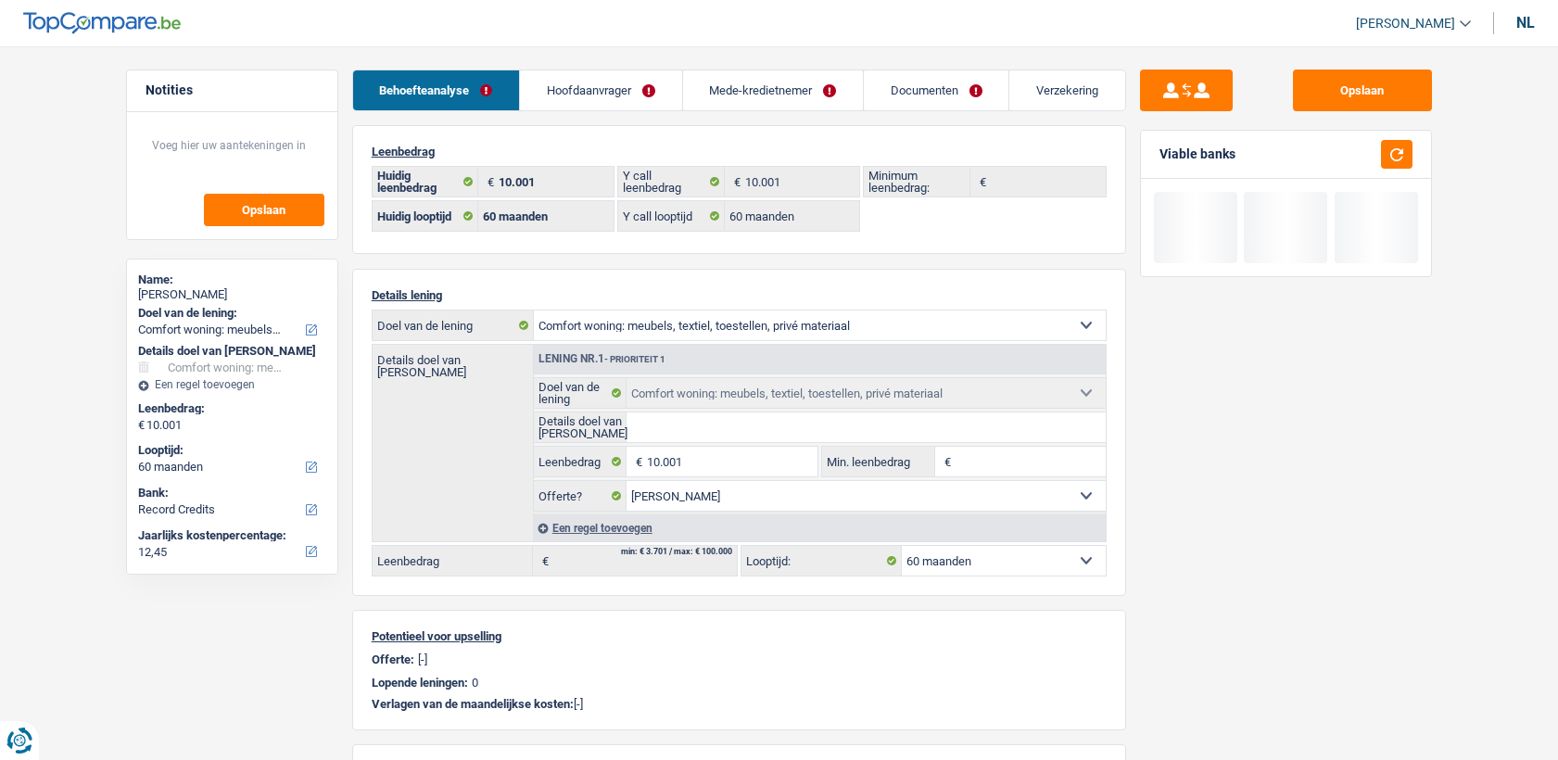
select select "household"
select select "yes"
select select "60"
select select "worker"
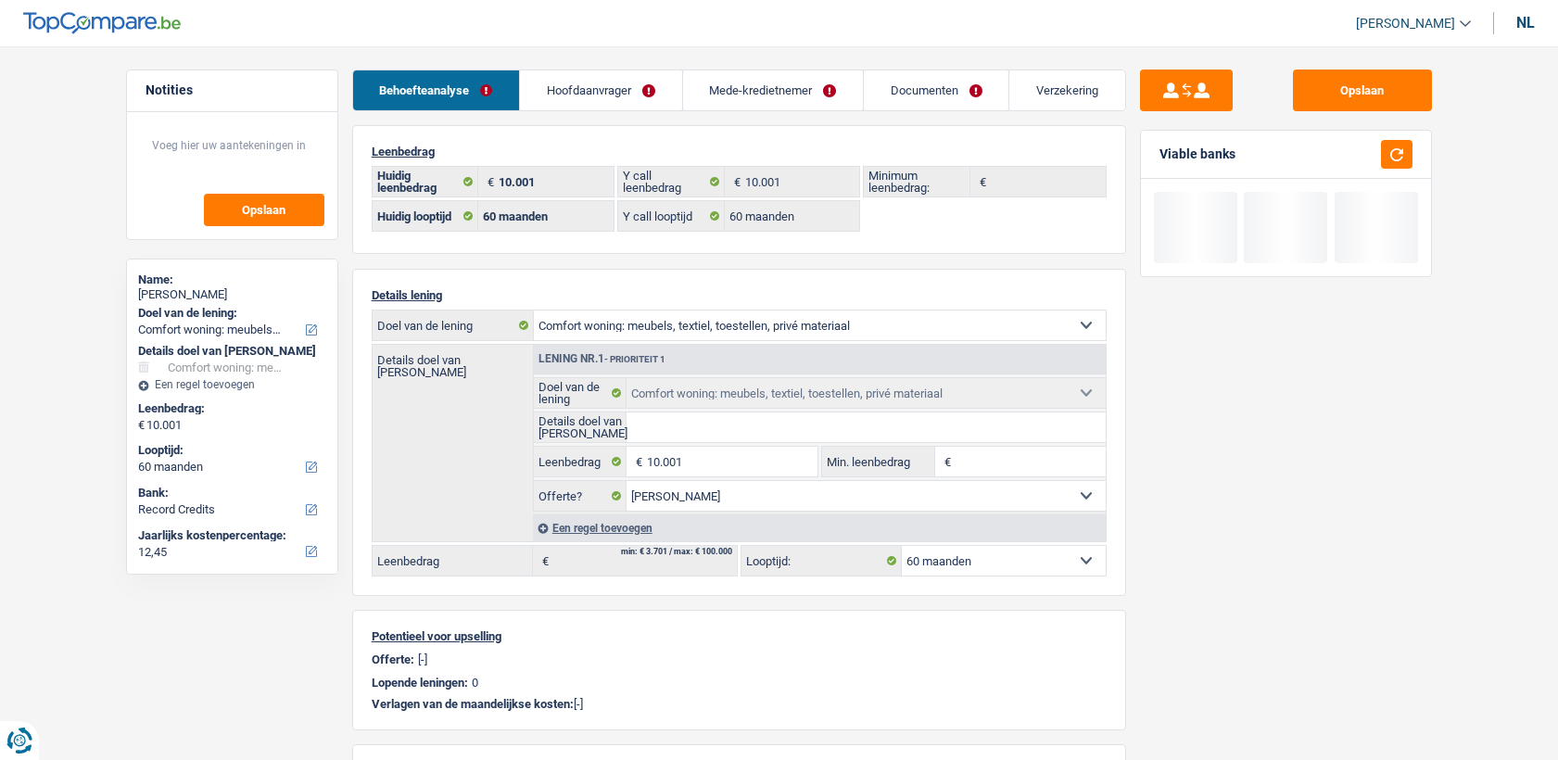
select select "familyAllowances"
select select "netSalary"
select select "mealVouchers"
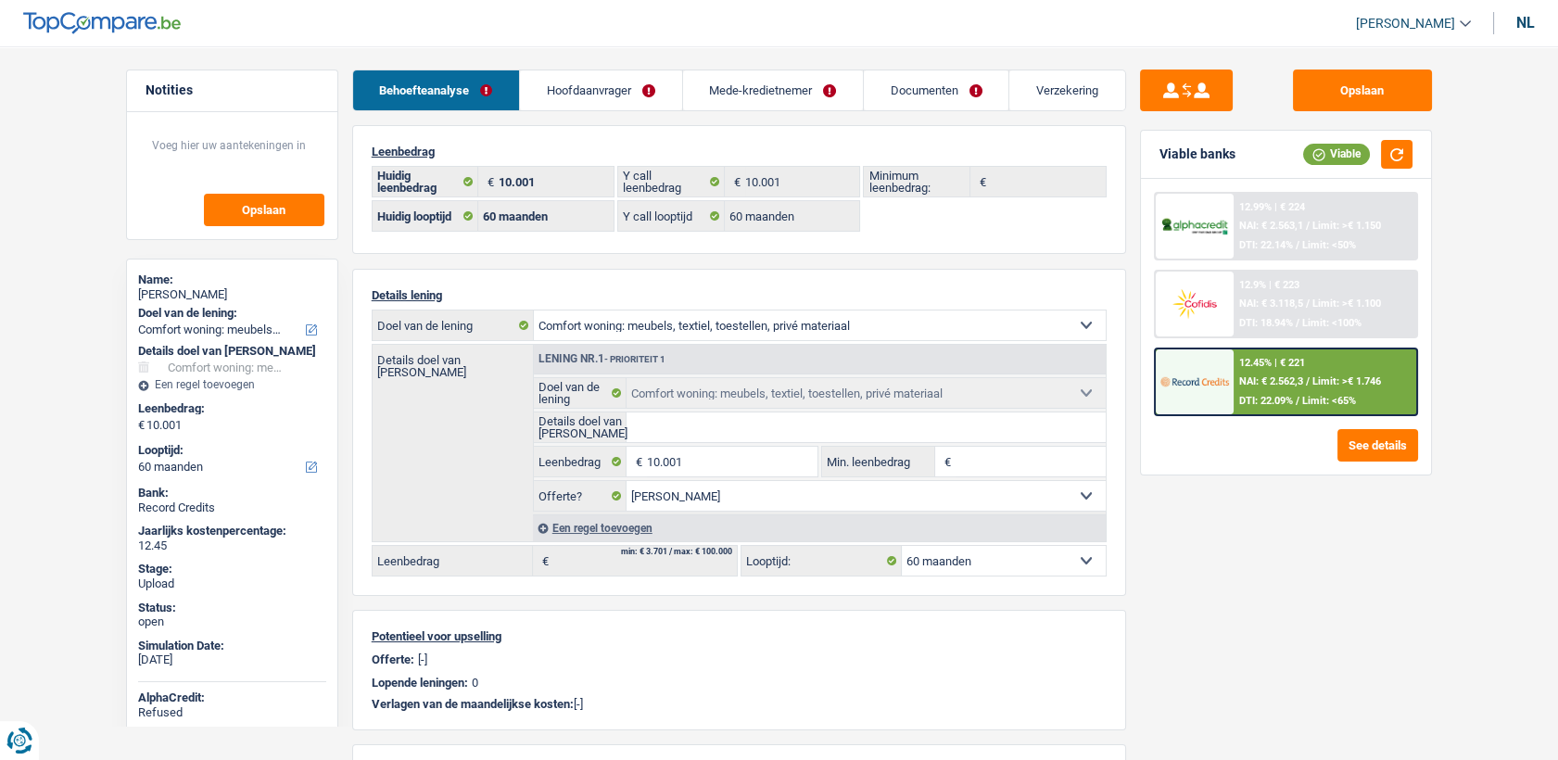
click at [720, 107] on link "Mede-kredietnemer" at bounding box center [773, 90] width 180 height 40
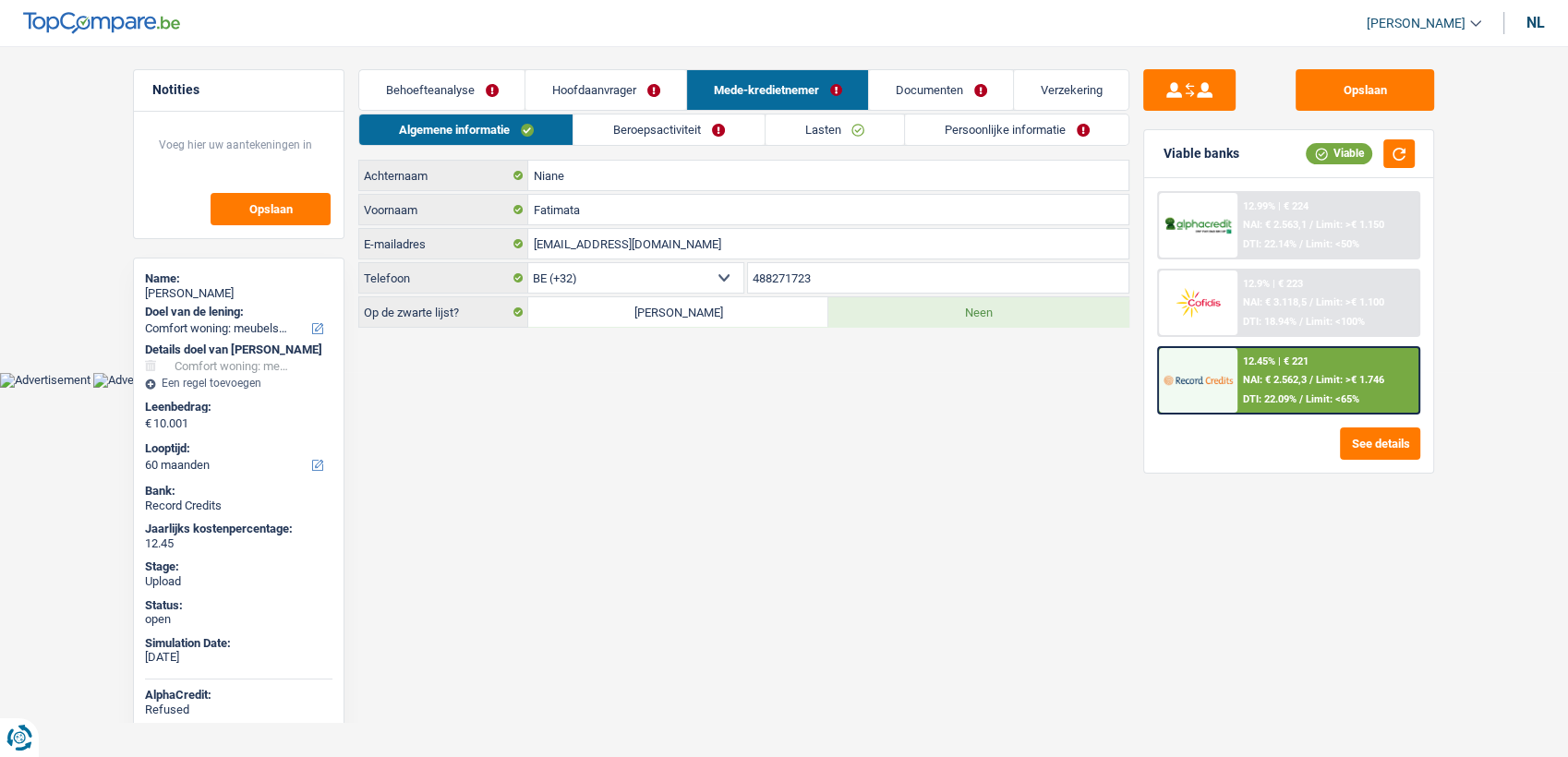
click at [624, 133] on link "Beroepsactiviteit" at bounding box center [667, 129] width 190 height 31
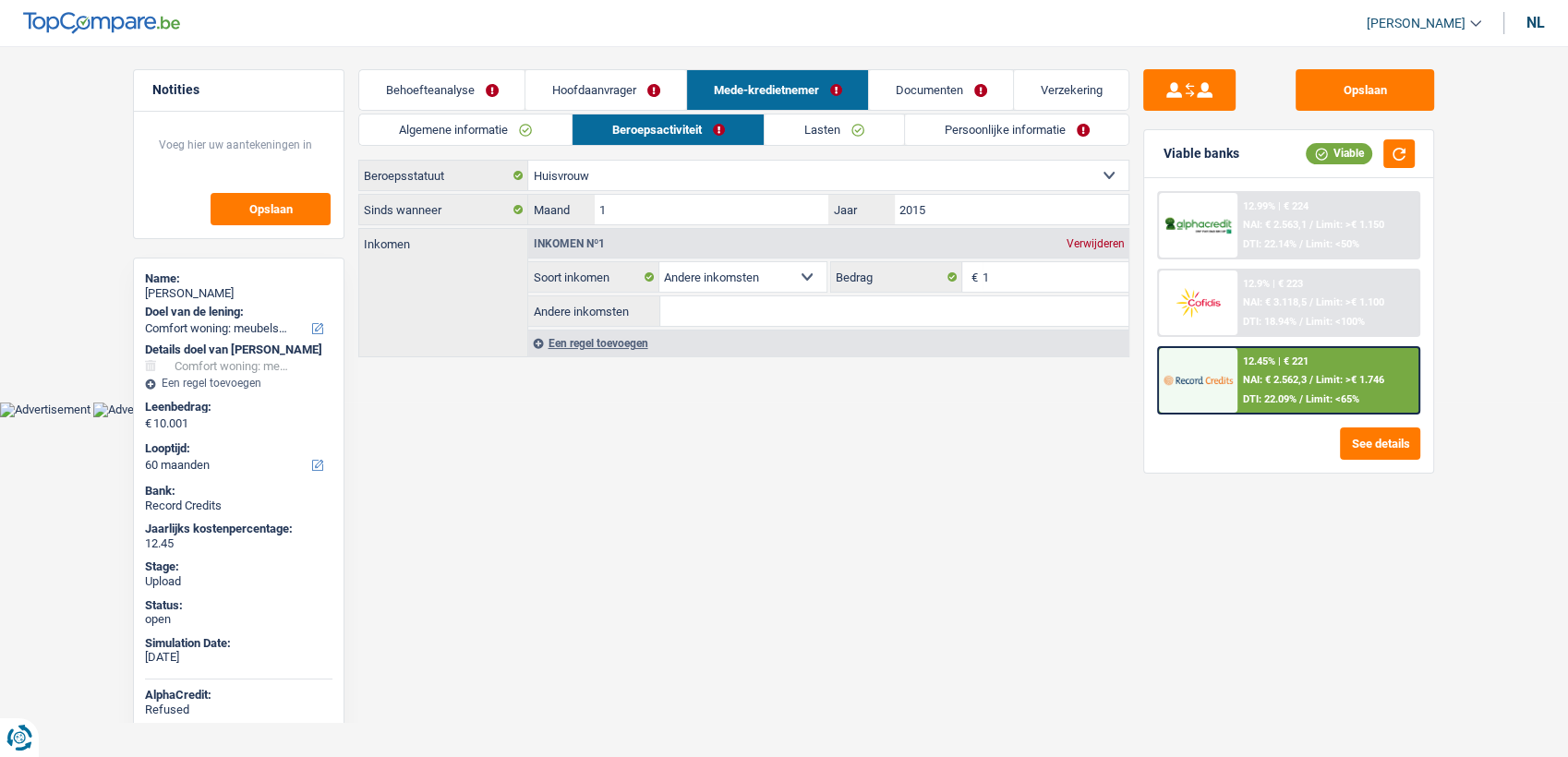
click at [594, 93] on link "Hoofdaanvrager" at bounding box center [605, 90] width 160 height 40
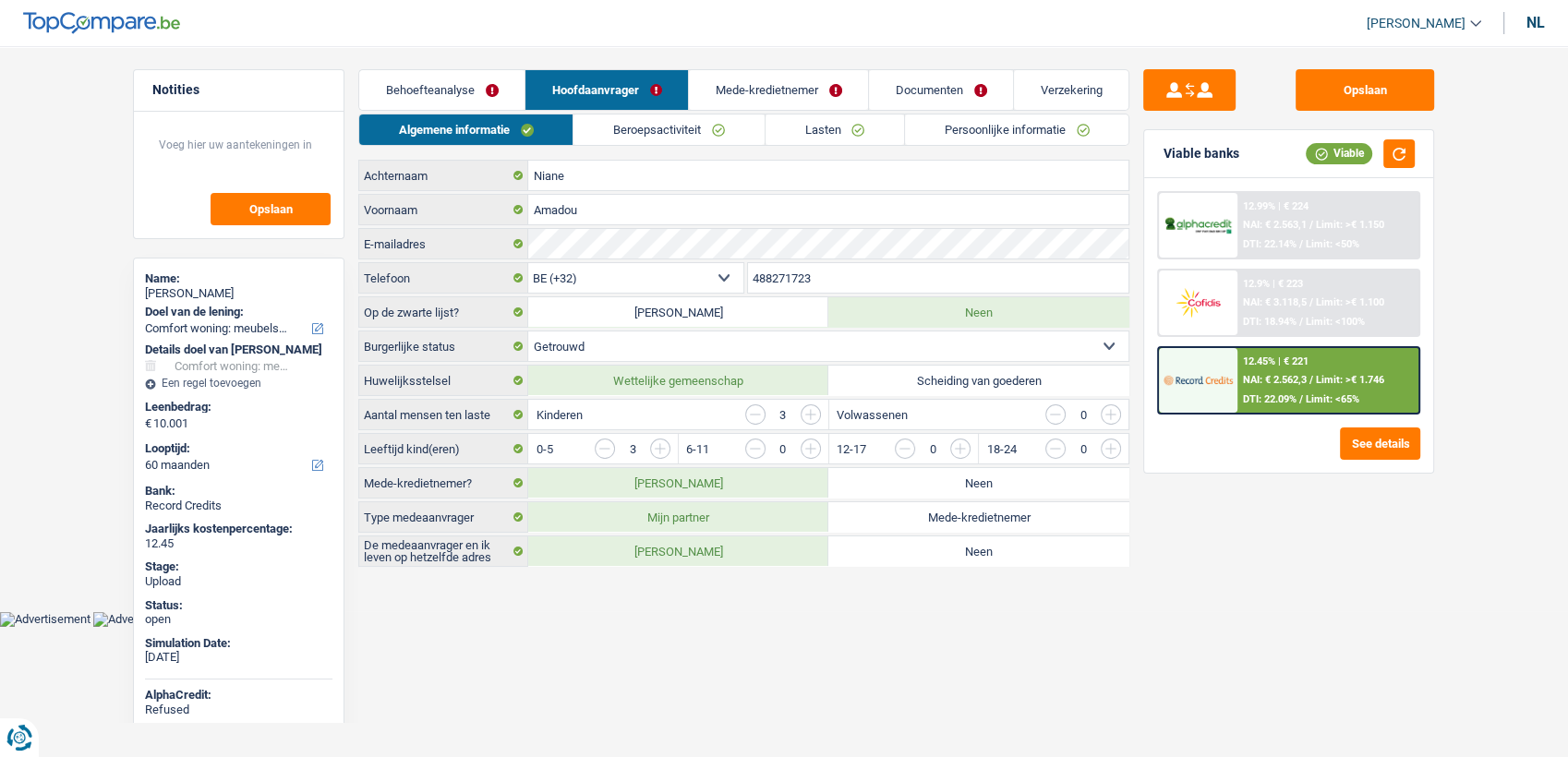
click at [621, 123] on link "Beroepsactiviteit" at bounding box center [667, 129] width 190 height 31
